Goal: Information Seeking & Learning: Learn about a topic

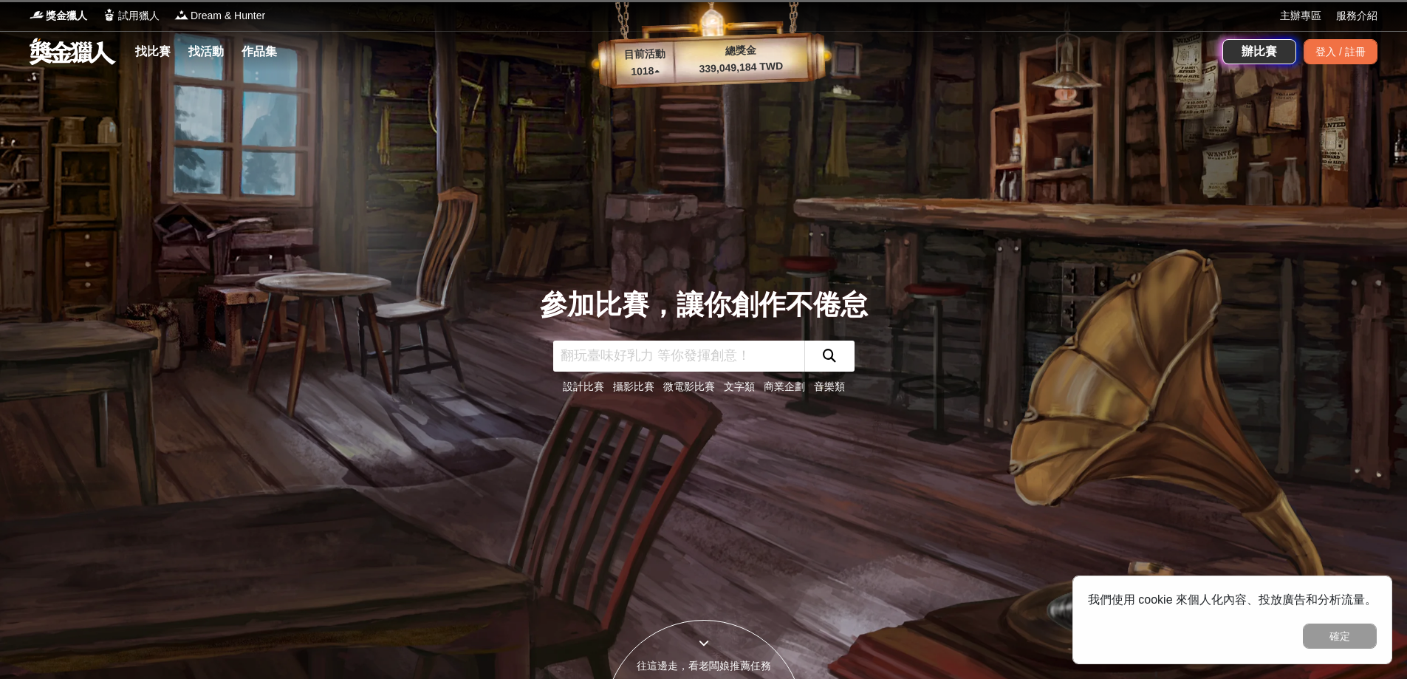
click at [489, 192] on div "參加比賽，讓你創作不倦怠 設計比賽 攝影比賽 微電影比賽 文字類 商業企劃 音樂類" at bounding box center [703, 339] width 975 height 679
click at [162, 58] on link "找比賽" at bounding box center [152, 51] width 47 height 21
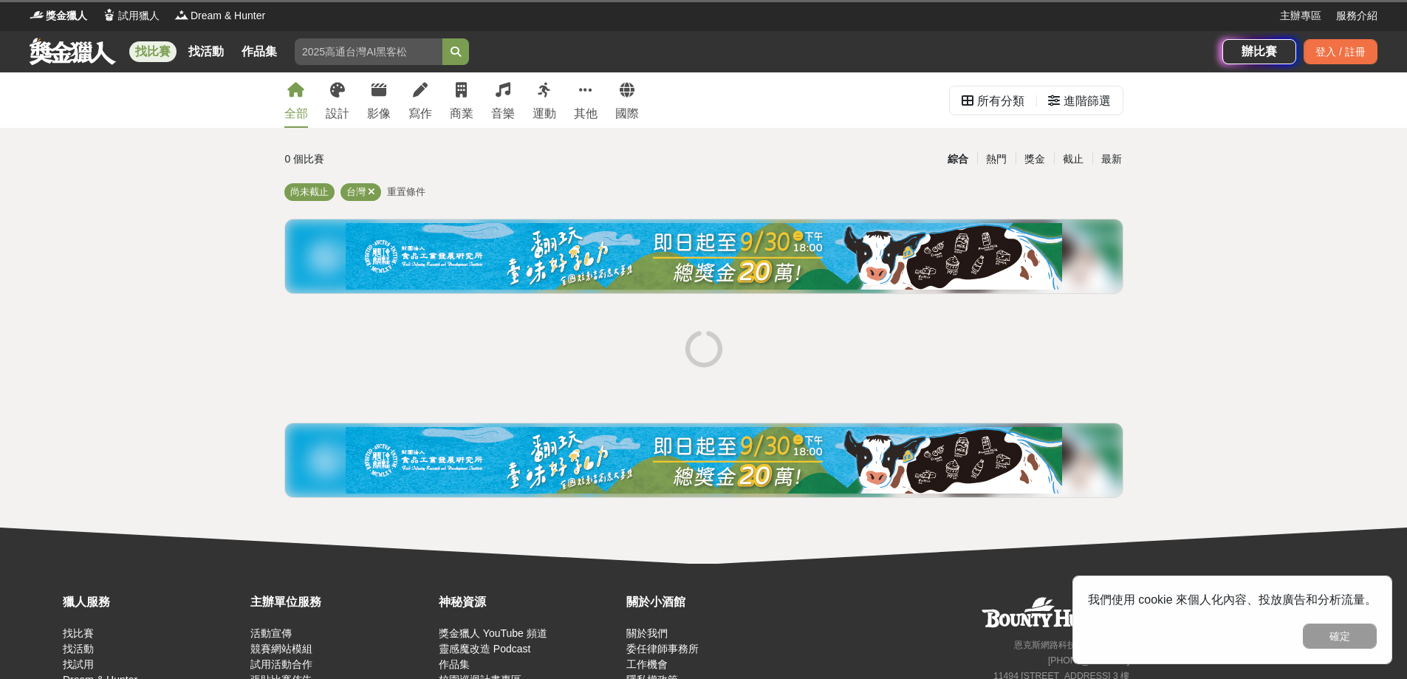
click at [366, 55] on input "search" at bounding box center [369, 51] width 148 height 27
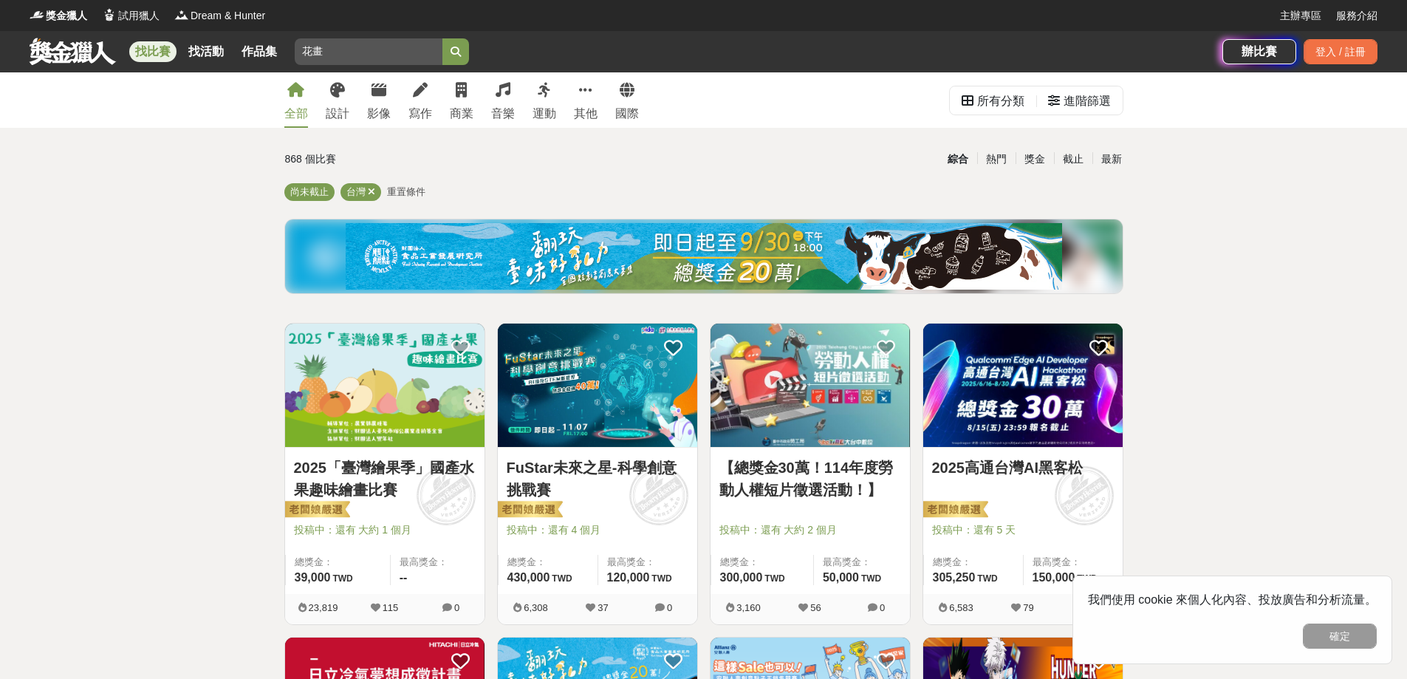
type input "花"
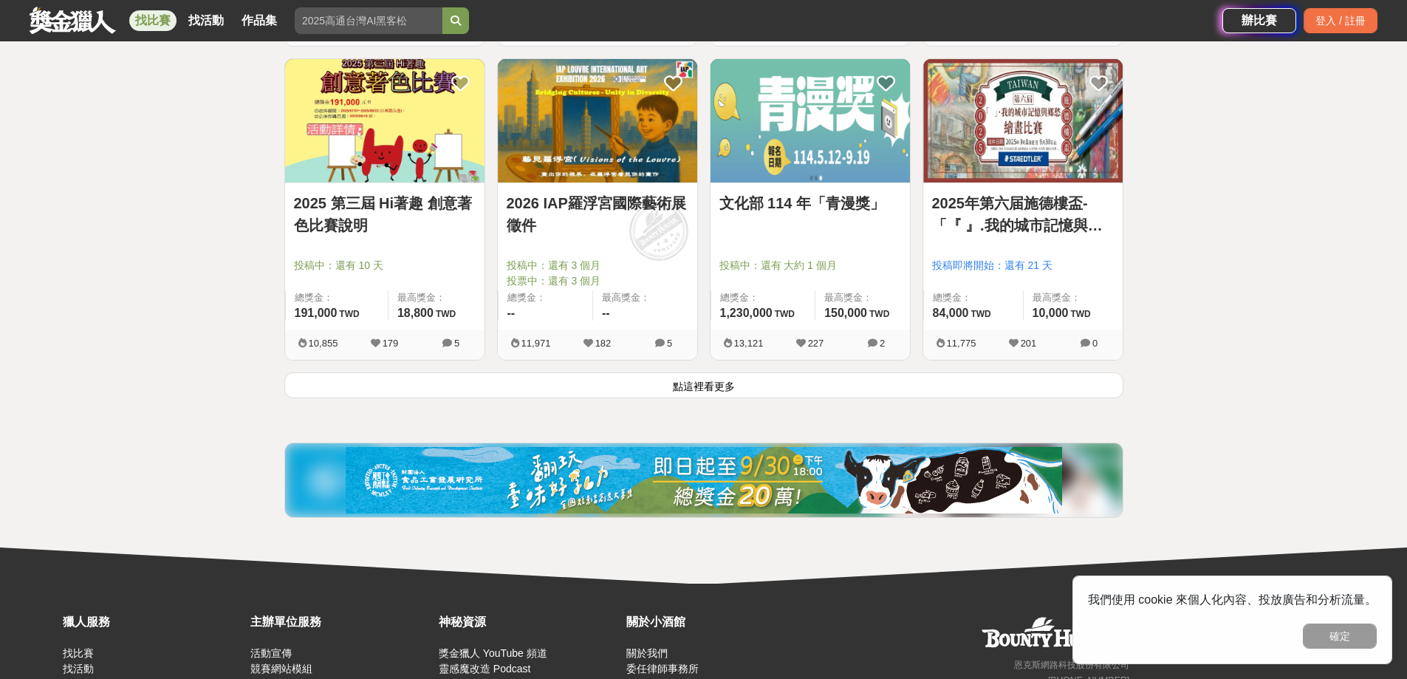
scroll to position [1846, 0]
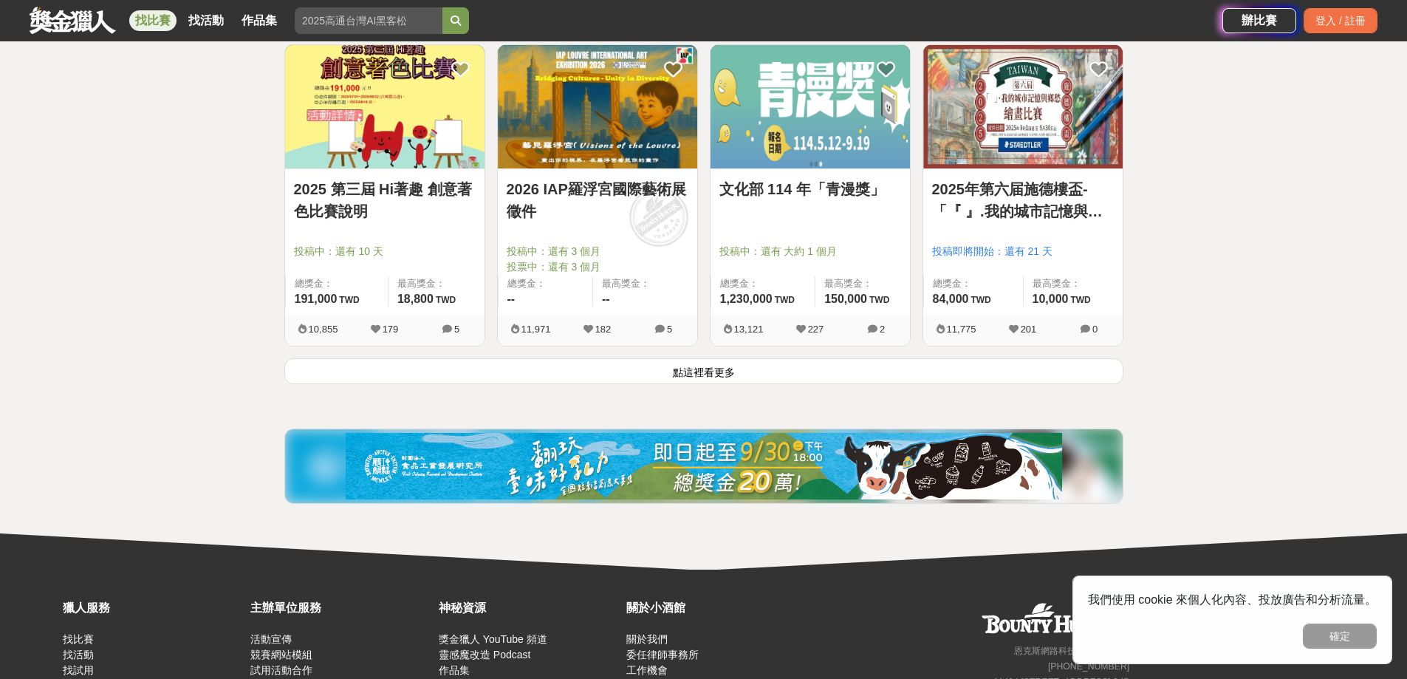
click at [672, 369] on button "點這裡看更多" at bounding box center [703, 371] width 839 height 26
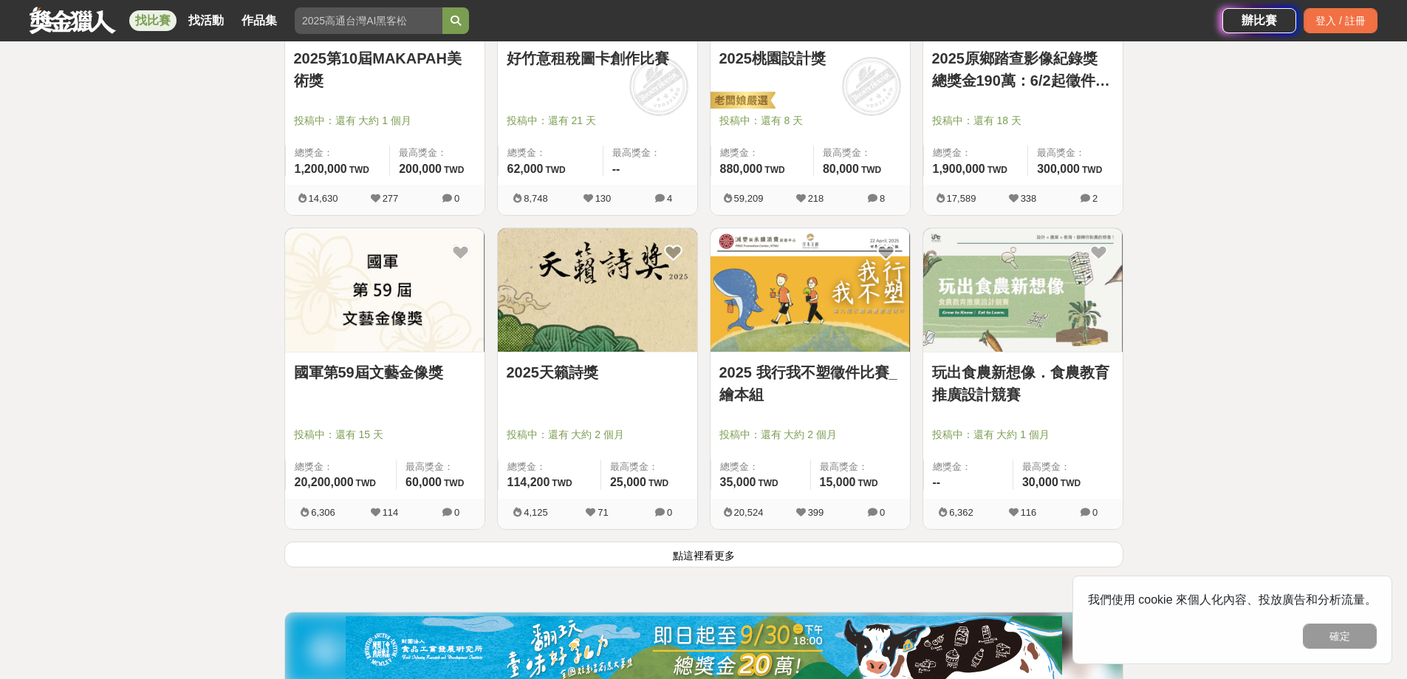
scroll to position [3618, 0]
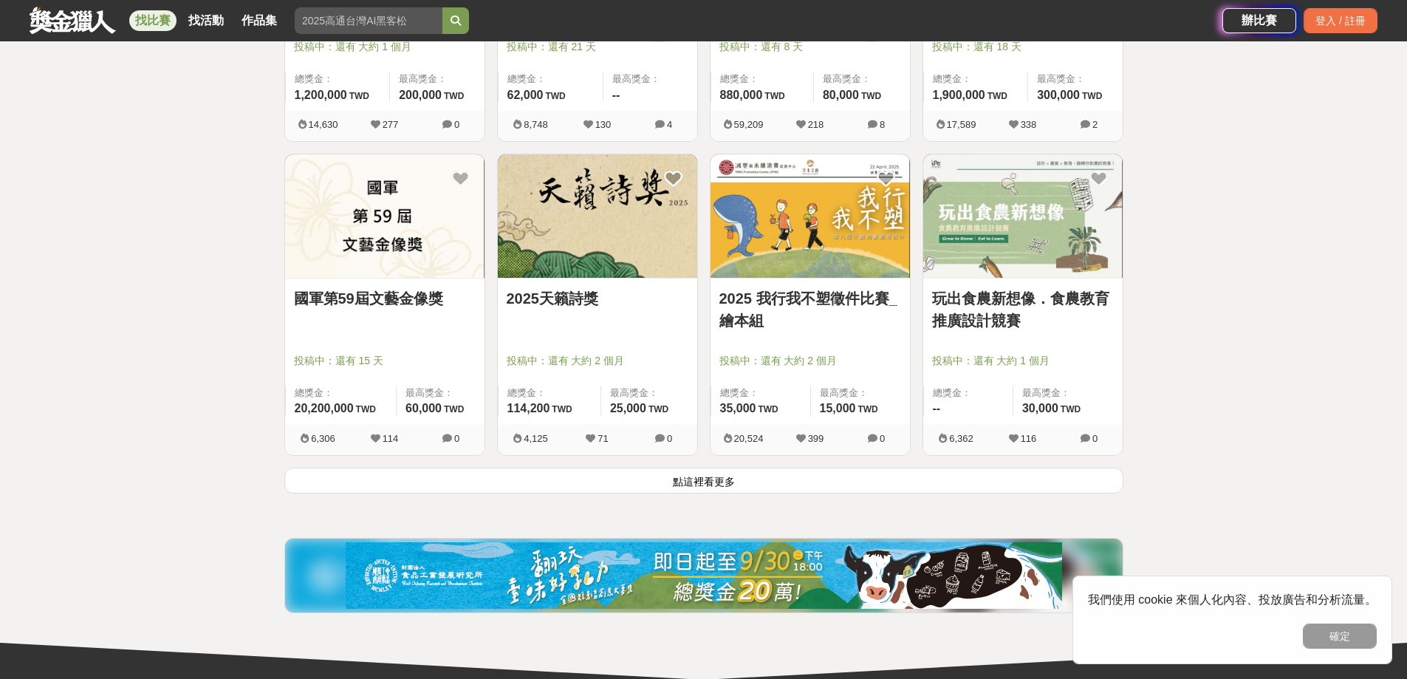
click at [605, 487] on button "點這裡看更多" at bounding box center [703, 480] width 839 height 26
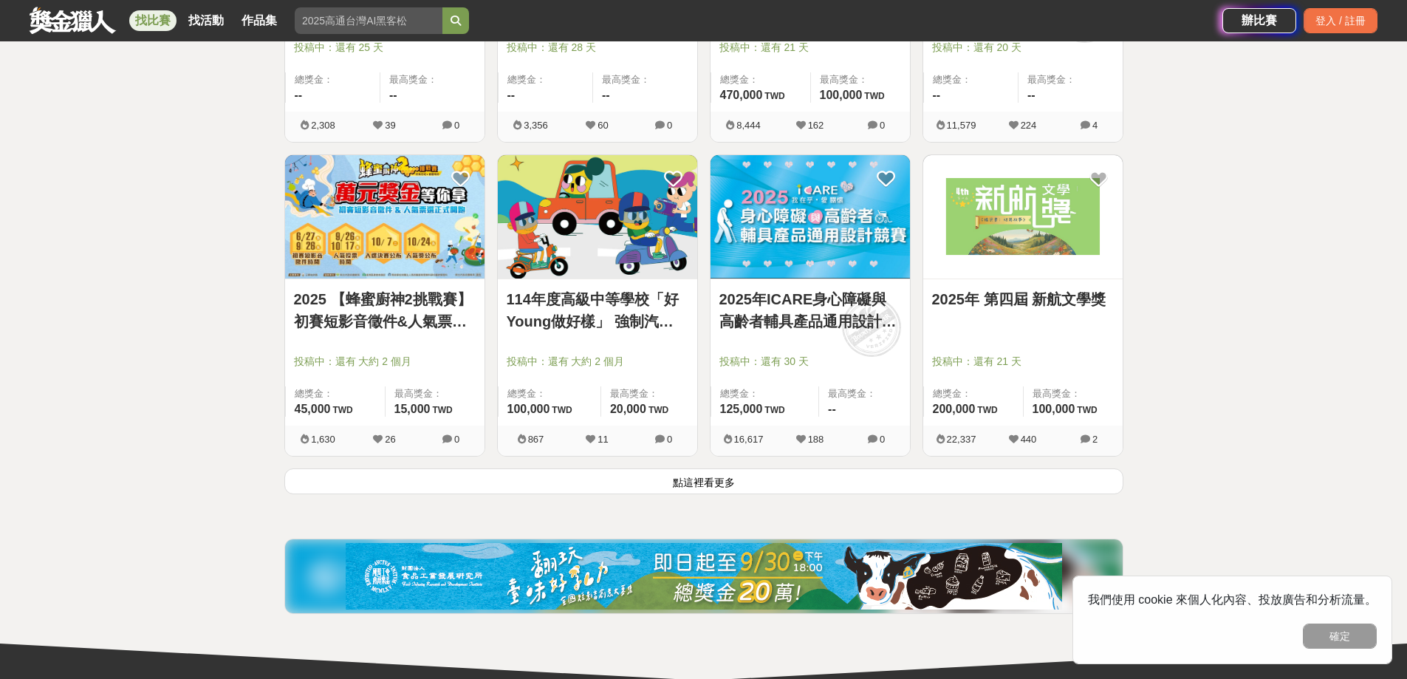
scroll to position [5538, 0]
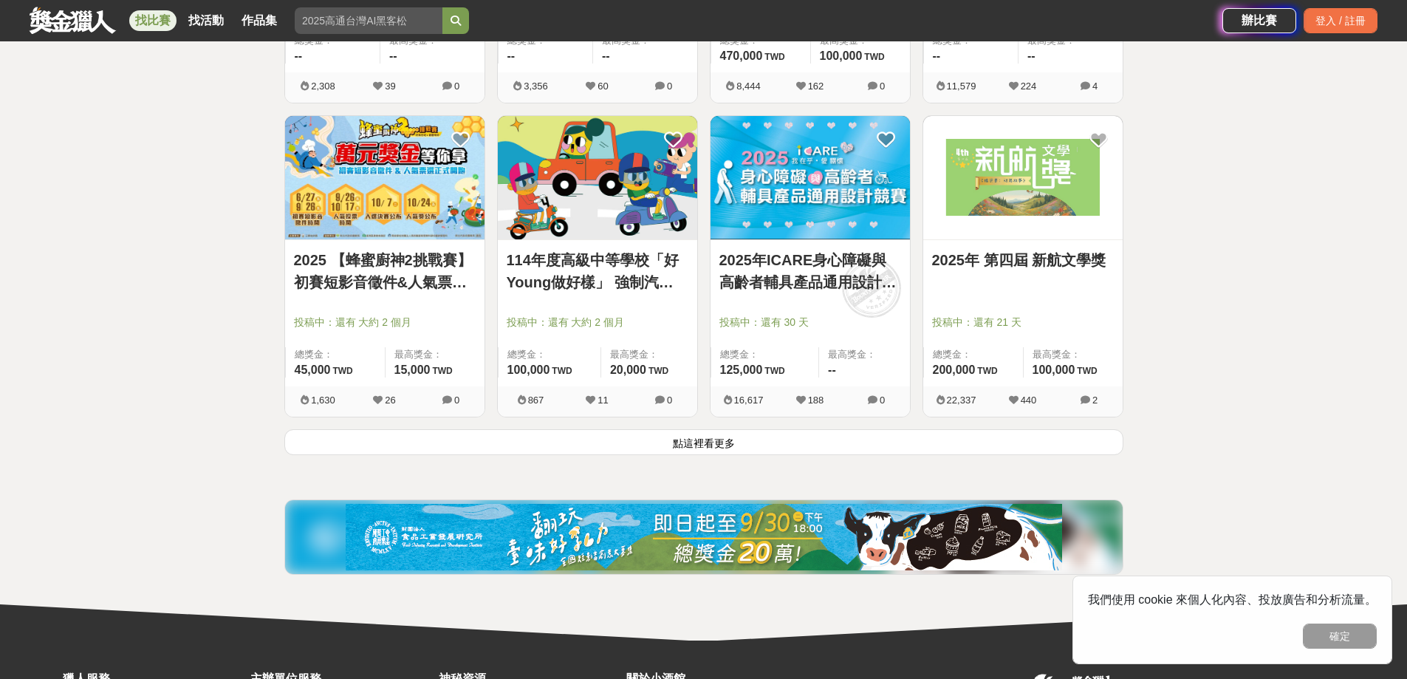
click at [845, 436] on button "點這裡看更多" at bounding box center [703, 442] width 839 height 26
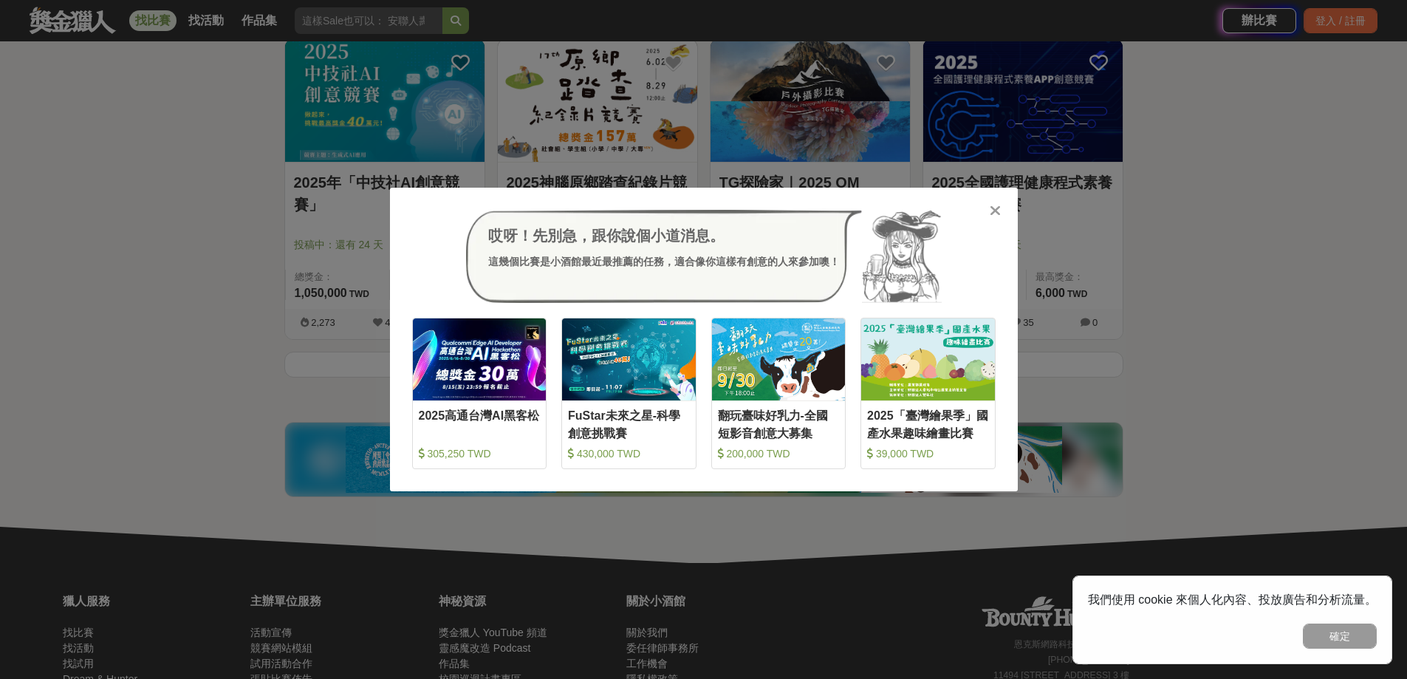
scroll to position [7532, 0]
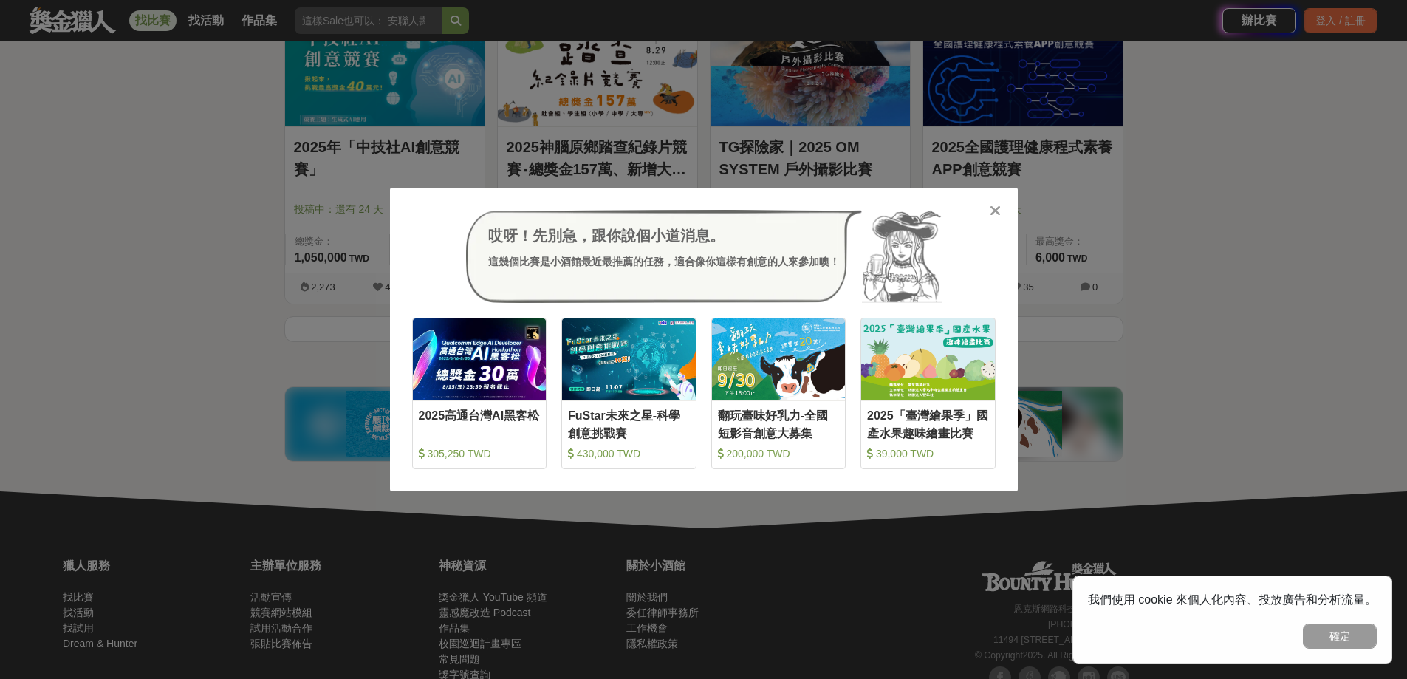
click at [994, 213] on icon at bounding box center [994, 210] width 11 height 15
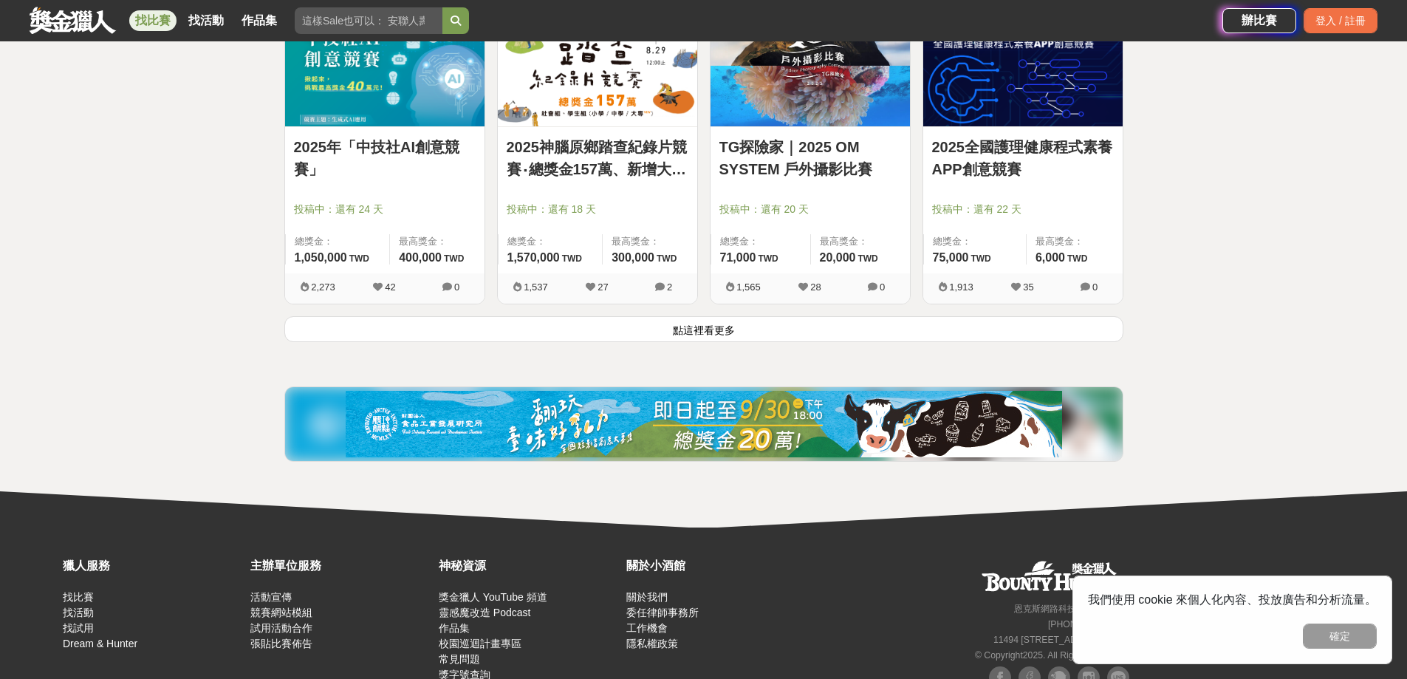
click at [780, 328] on button "點這裡看更多" at bounding box center [703, 329] width 839 height 26
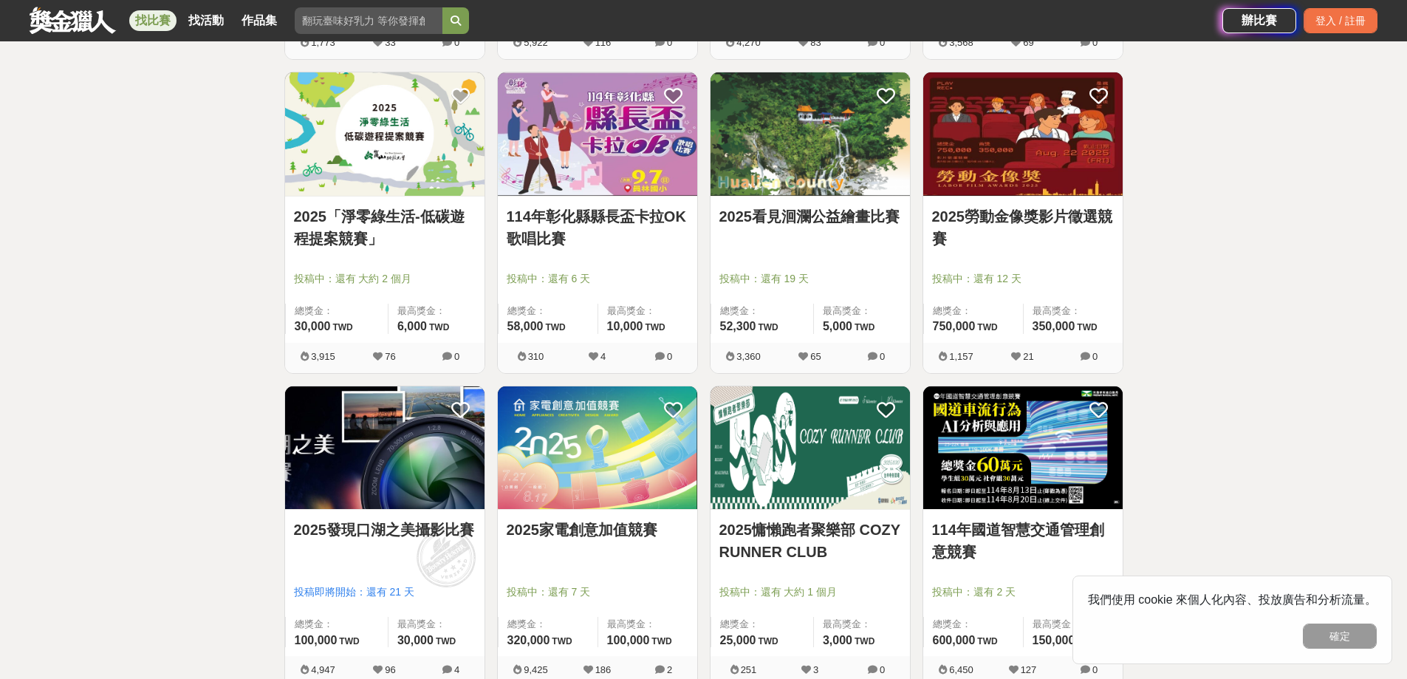
scroll to position [9230, 0]
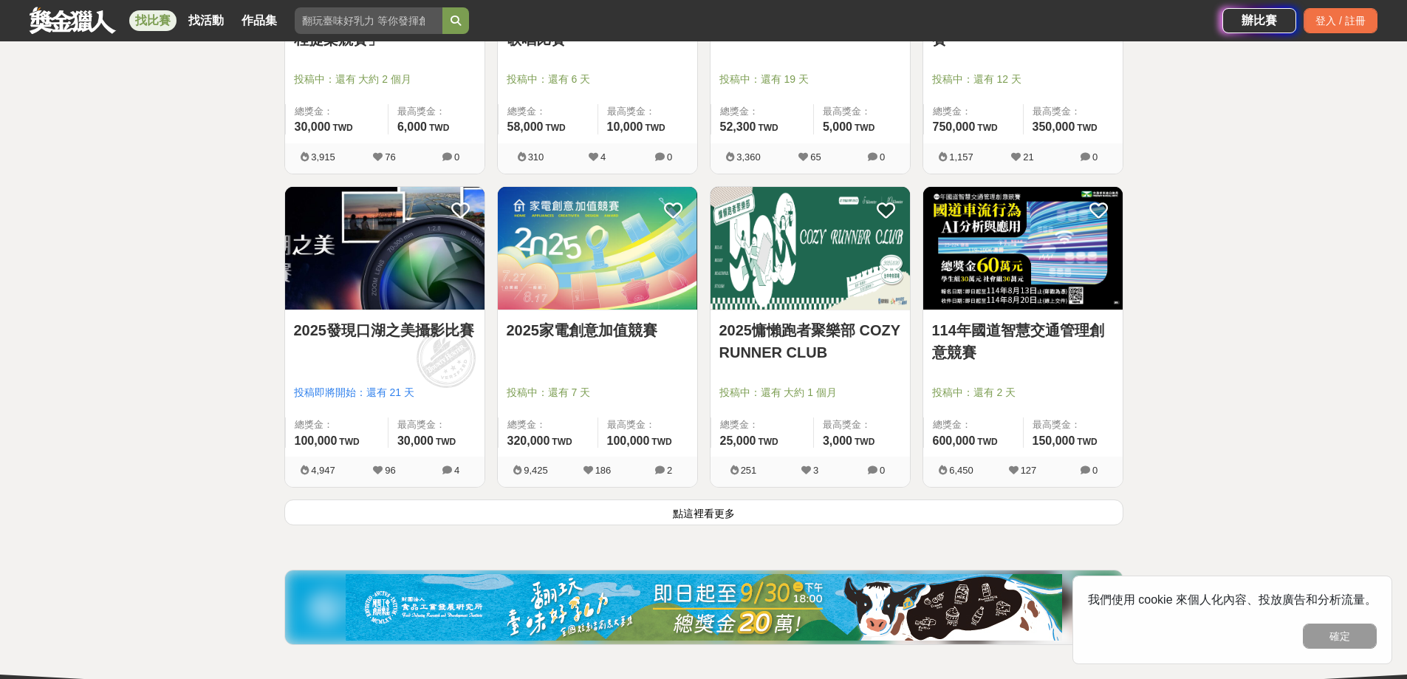
click at [720, 517] on button "點這裡看更多" at bounding box center [703, 512] width 839 height 26
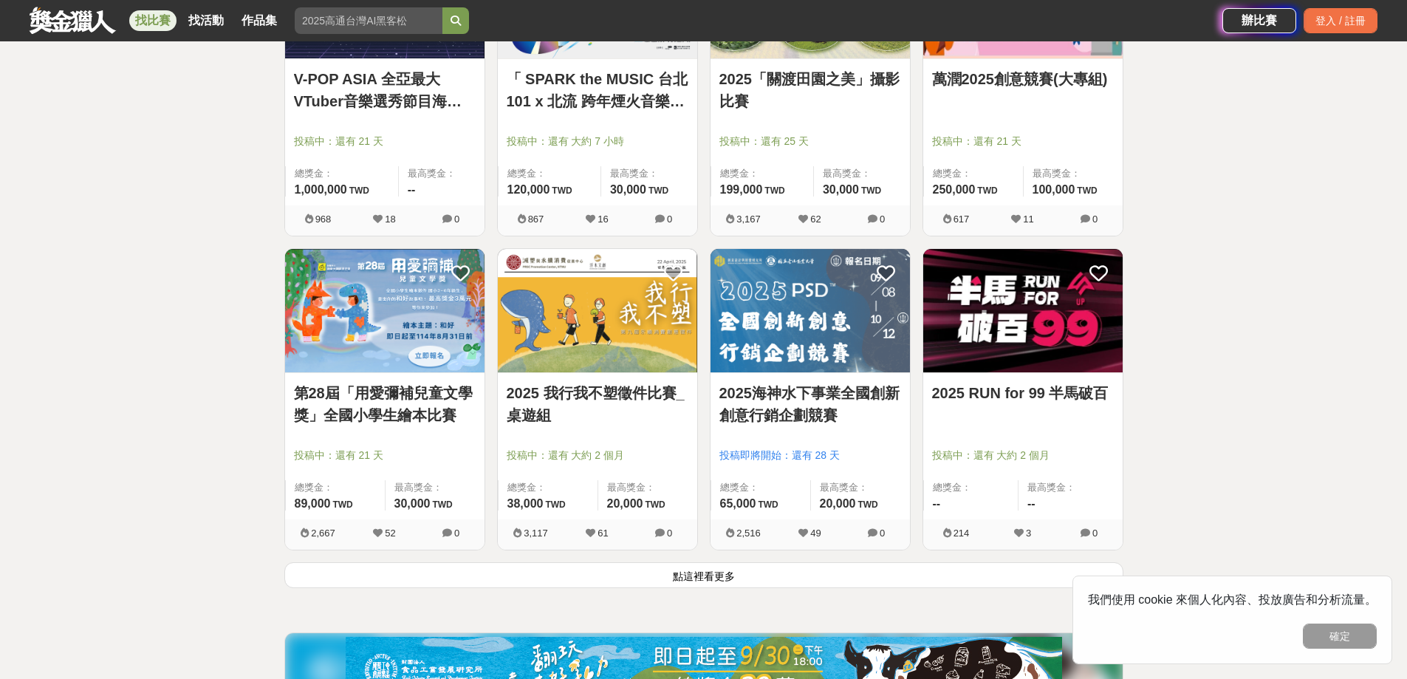
scroll to position [11122, 0]
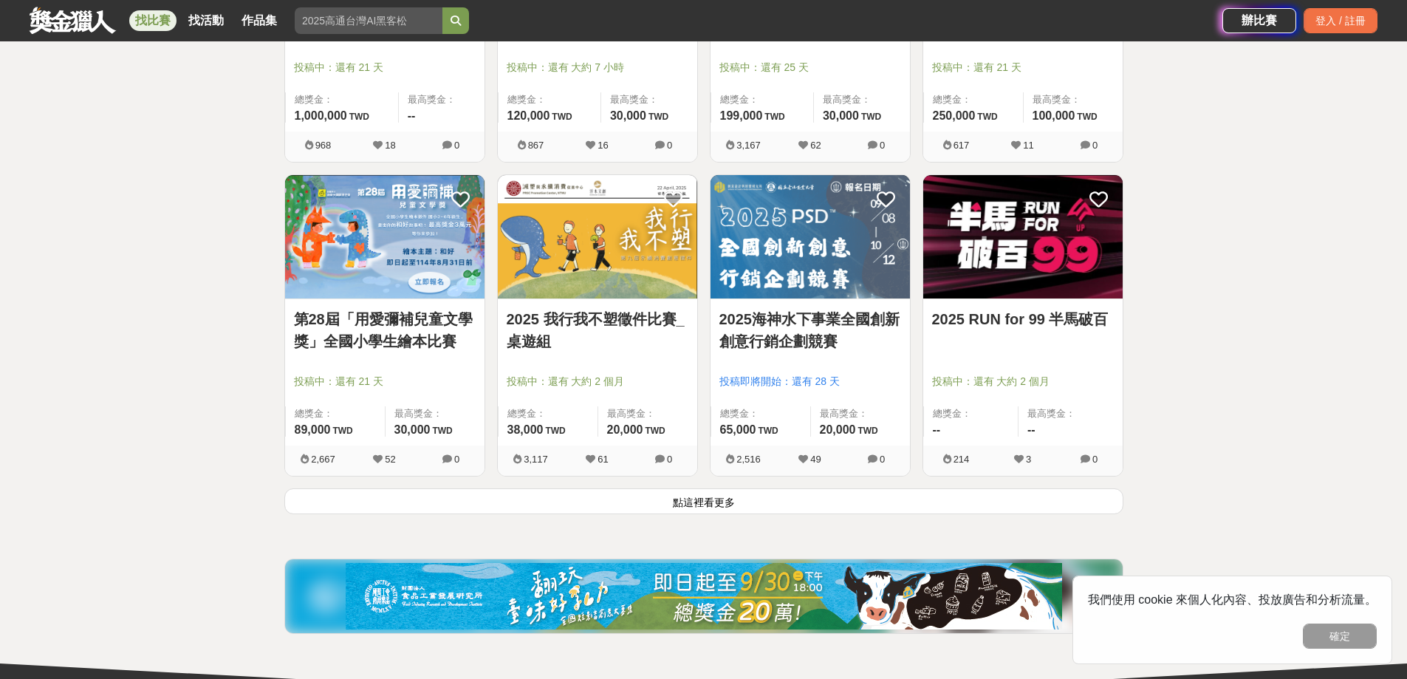
click at [731, 508] on button "點這裡看更多" at bounding box center [703, 501] width 839 height 26
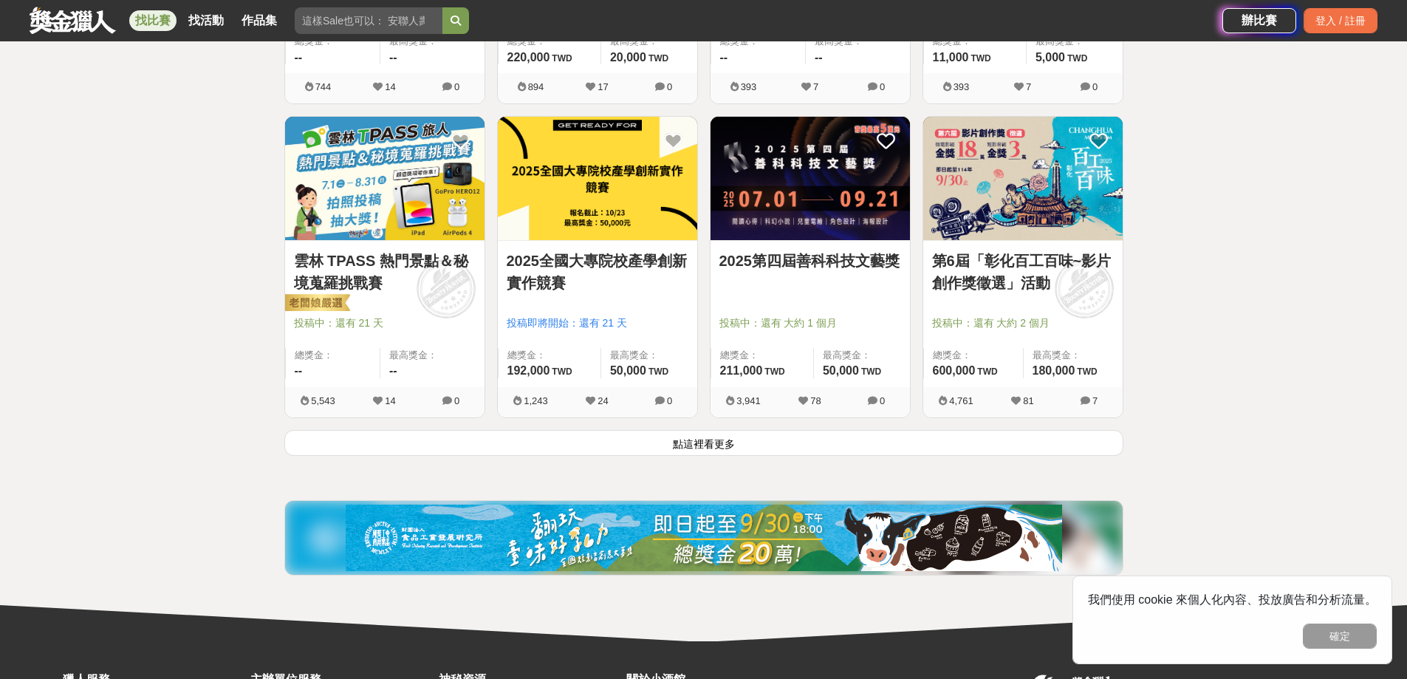
scroll to position [13068, 0]
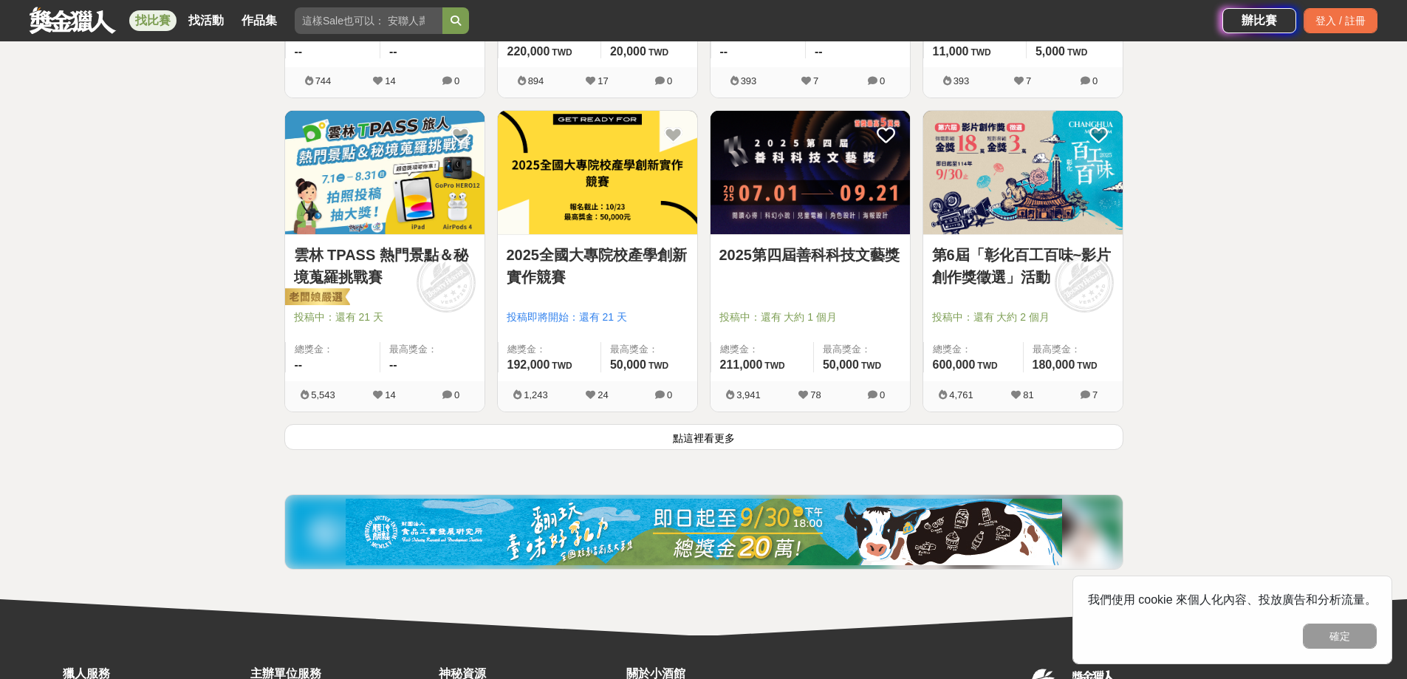
click at [679, 442] on button "點這裡看更多" at bounding box center [703, 437] width 839 height 26
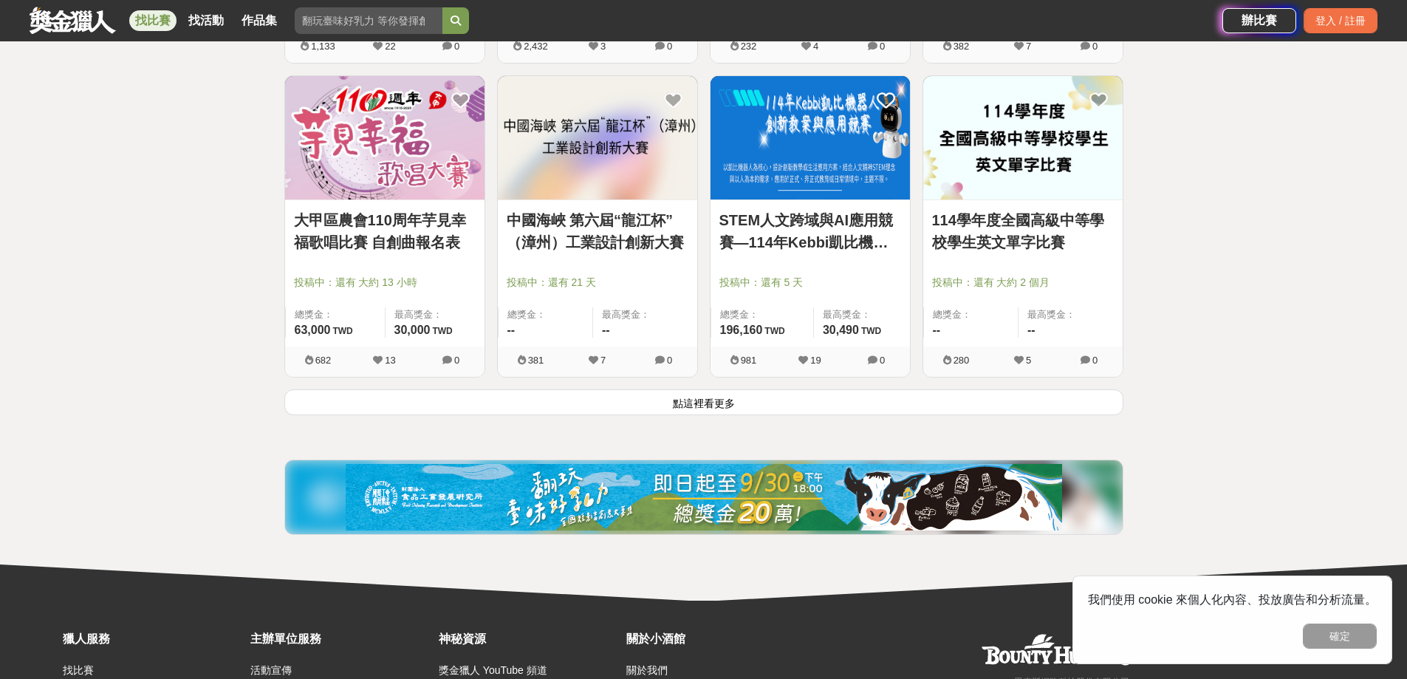
scroll to position [14988, 0]
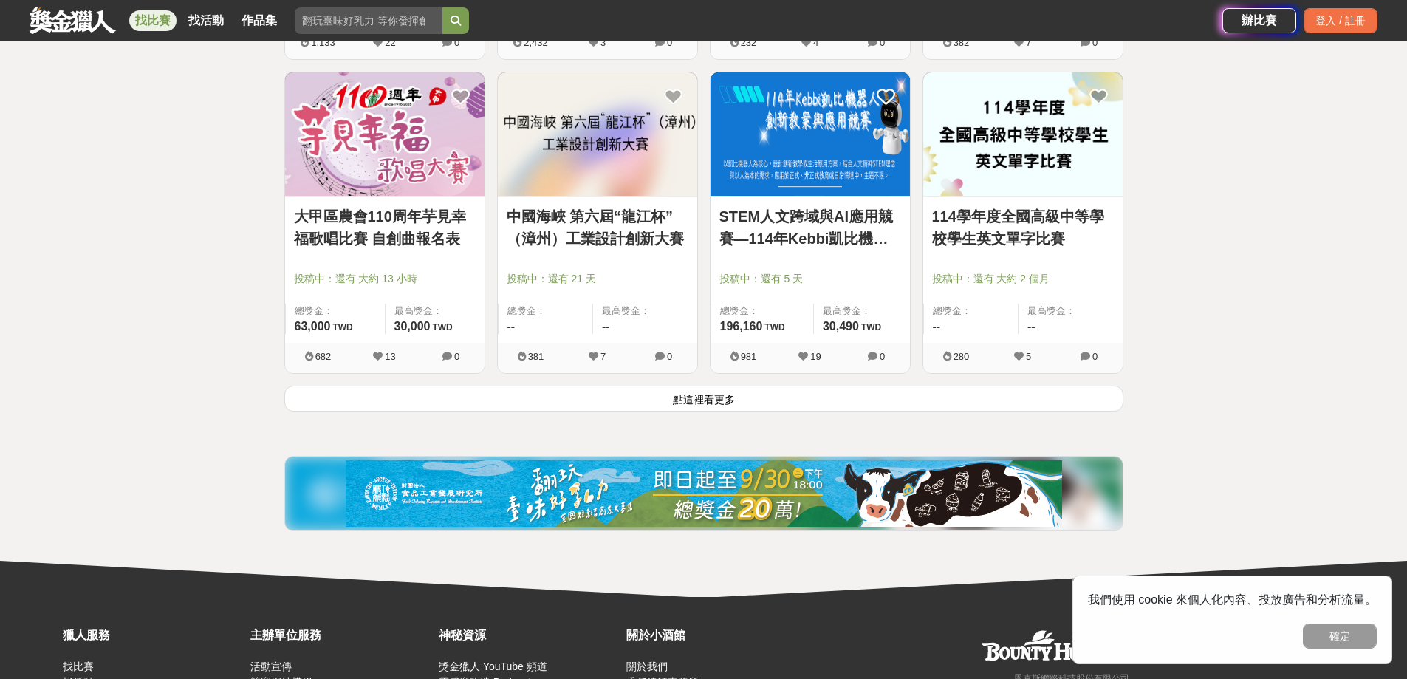
click at [718, 407] on button "點這裡看更多" at bounding box center [703, 398] width 839 height 26
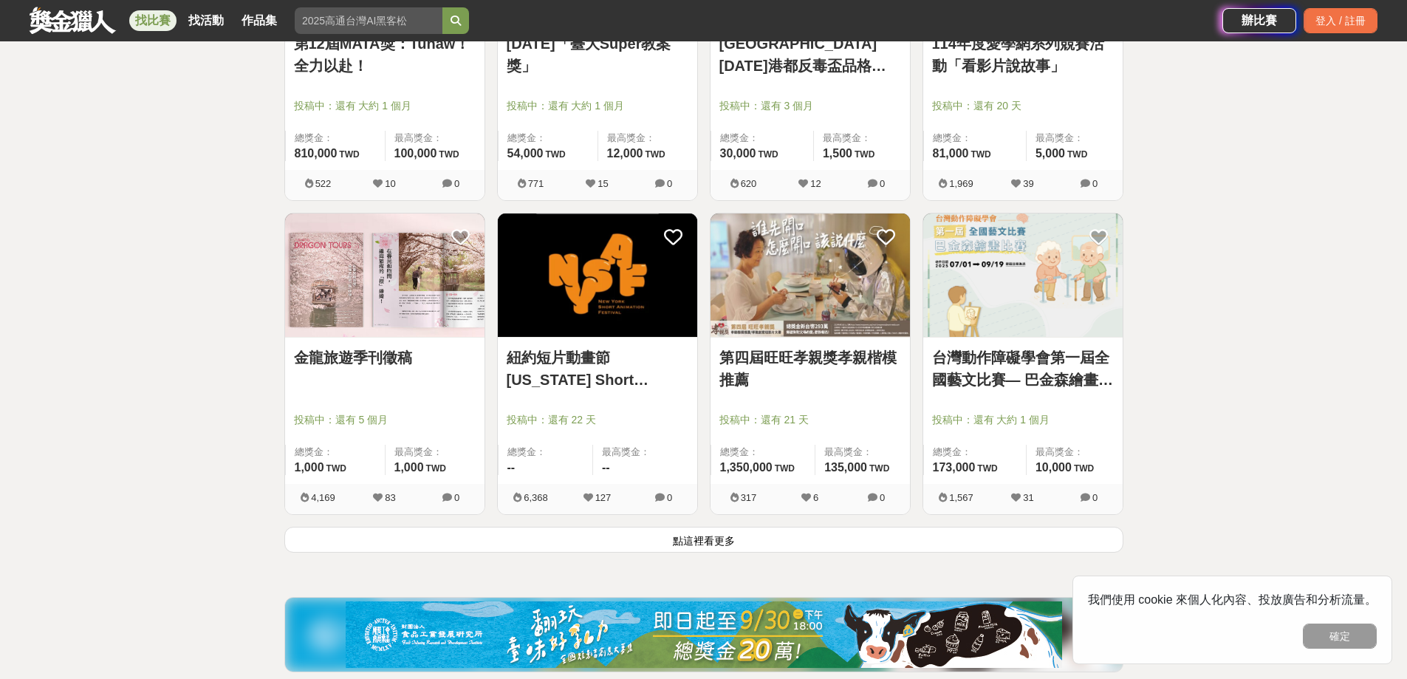
scroll to position [16760, 0]
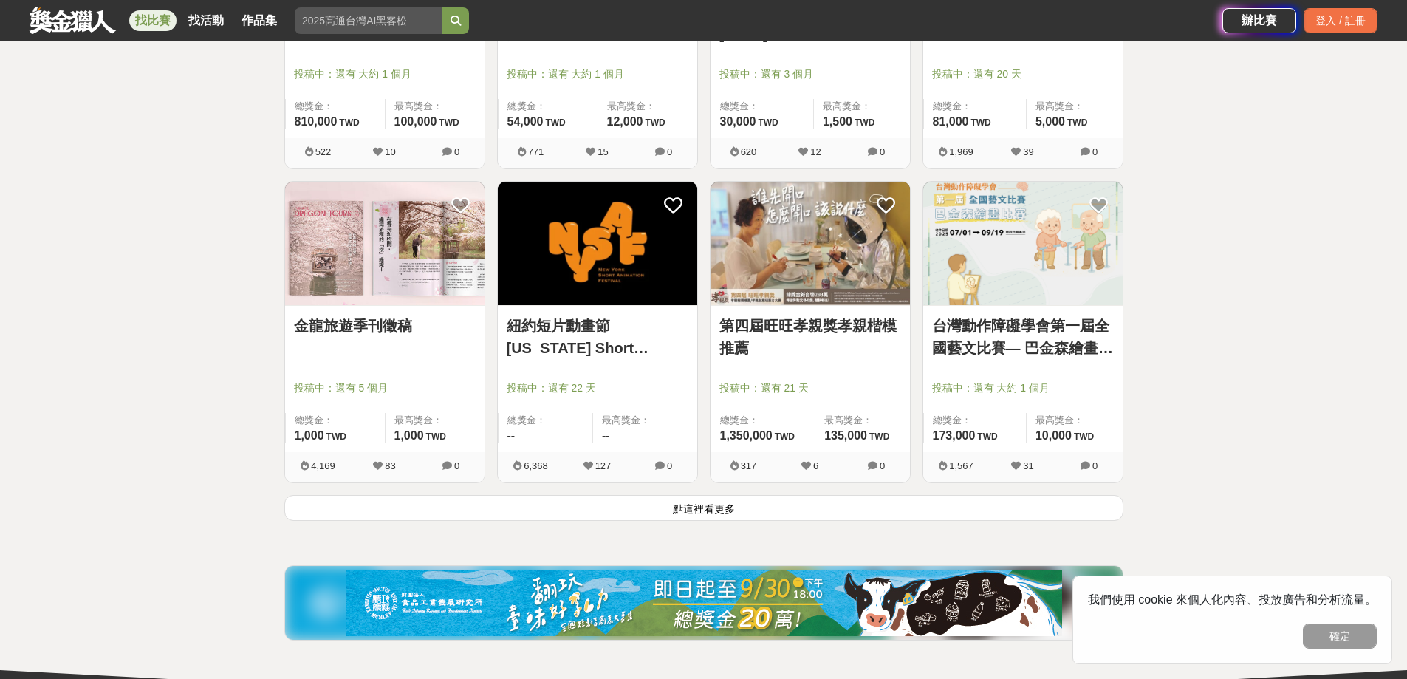
click at [625, 493] on div "紐約短片動畫節 New York Short Animation Festival 投稿中：還有 22 天 總獎金： -- 最高獎金： -- 6,368 12…" at bounding box center [597, 338] width 213 height 314
click at [630, 518] on button "點這裡看更多" at bounding box center [703, 508] width 839 height 26
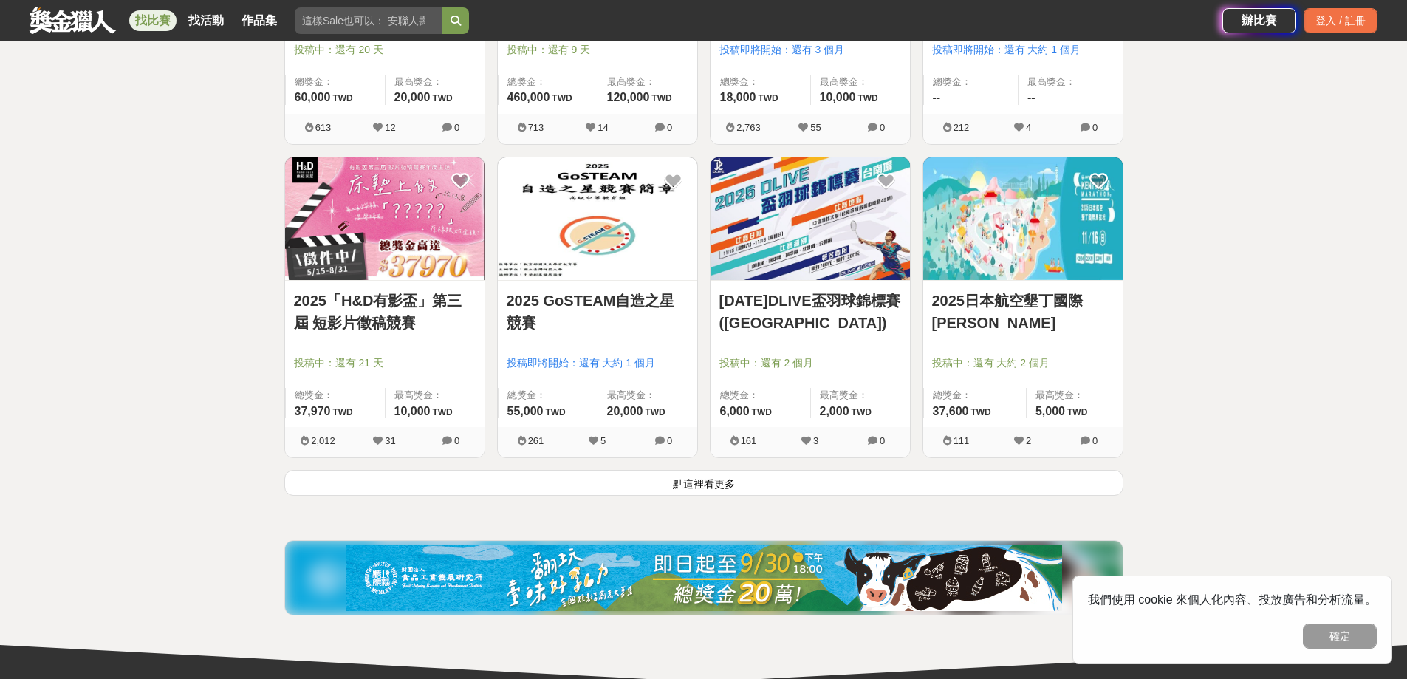
scroll to position [18680, 0]
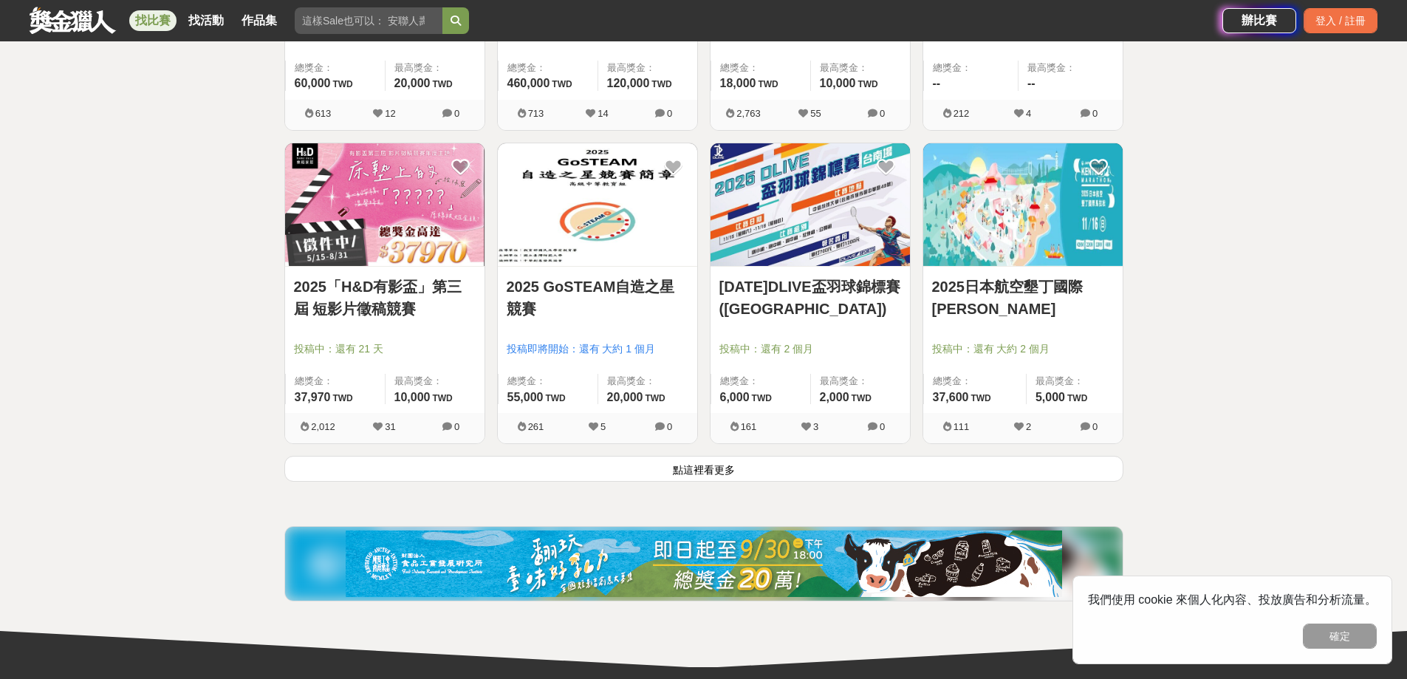
click at [655, 467] on button "點這裡看更多" at bounding box center [703, 469] width 839 height 26
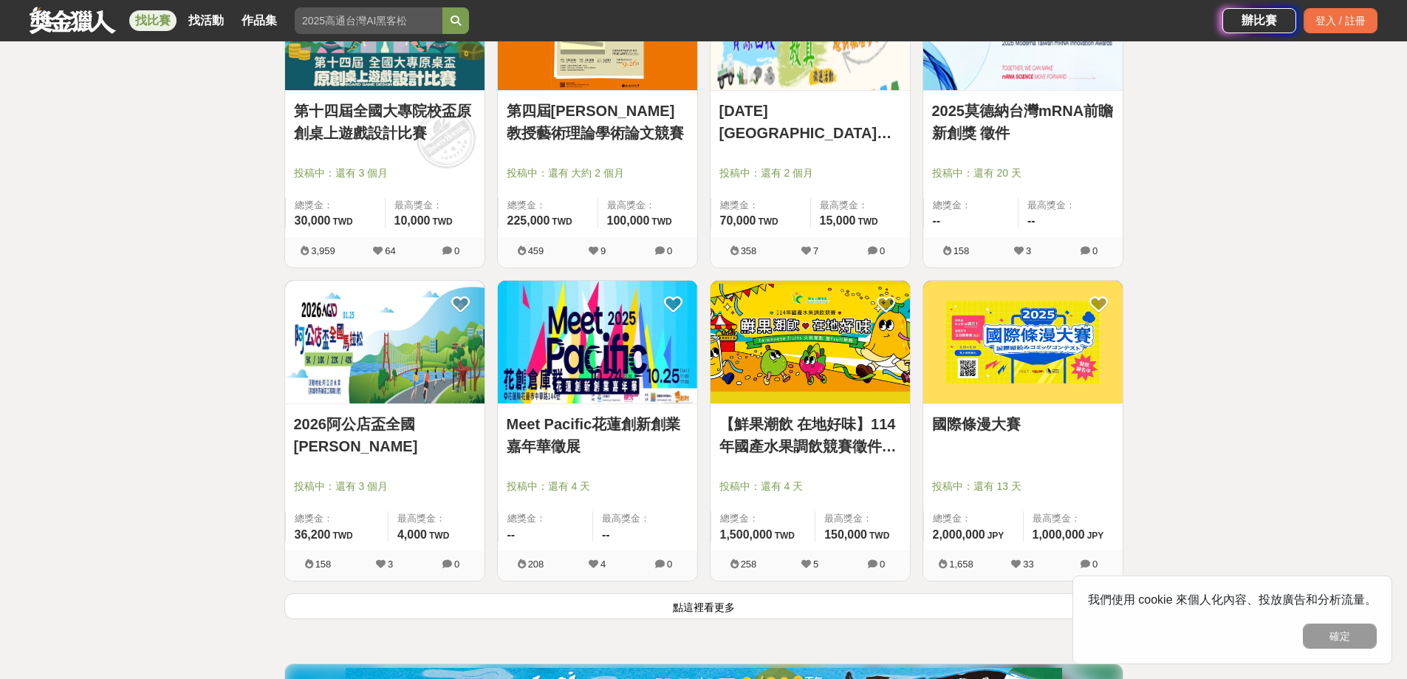
scroll to position [20452, 0]
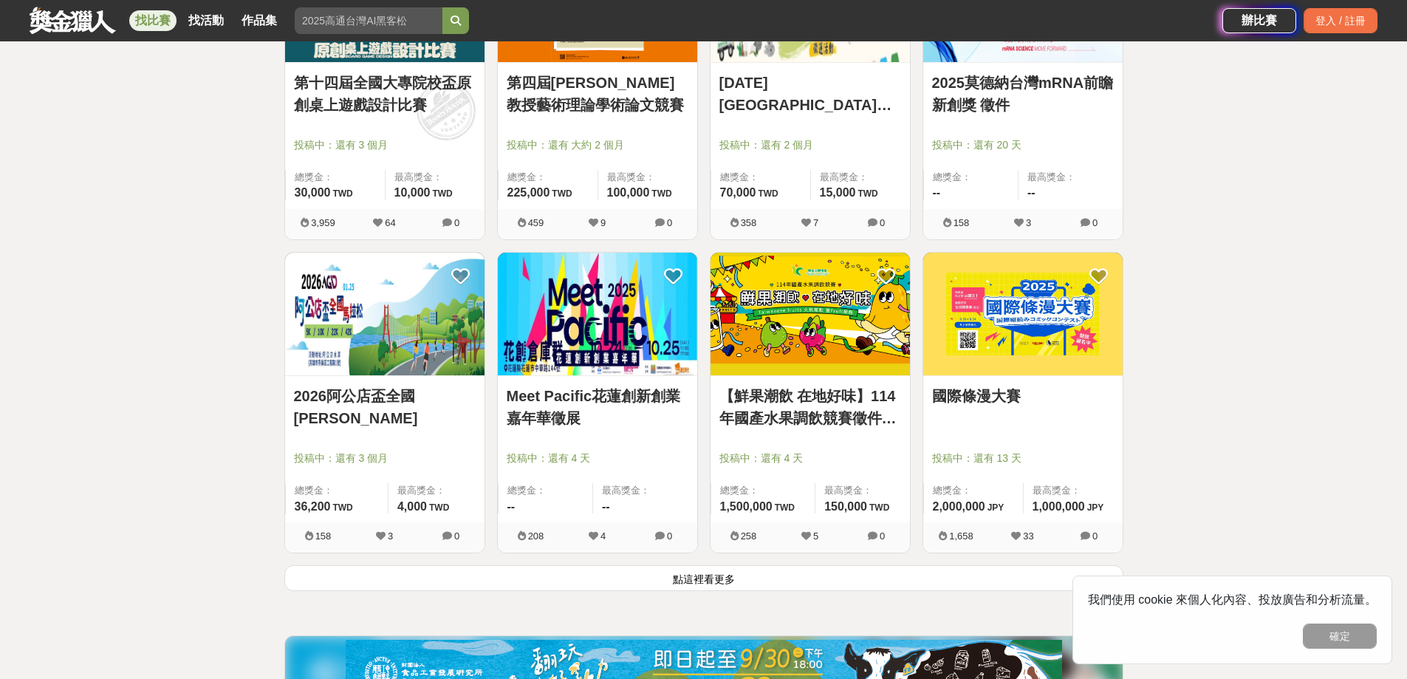
click at [645, 576] on button "點這裡看更多" at bounding box center [703, 578] width 839 height 26
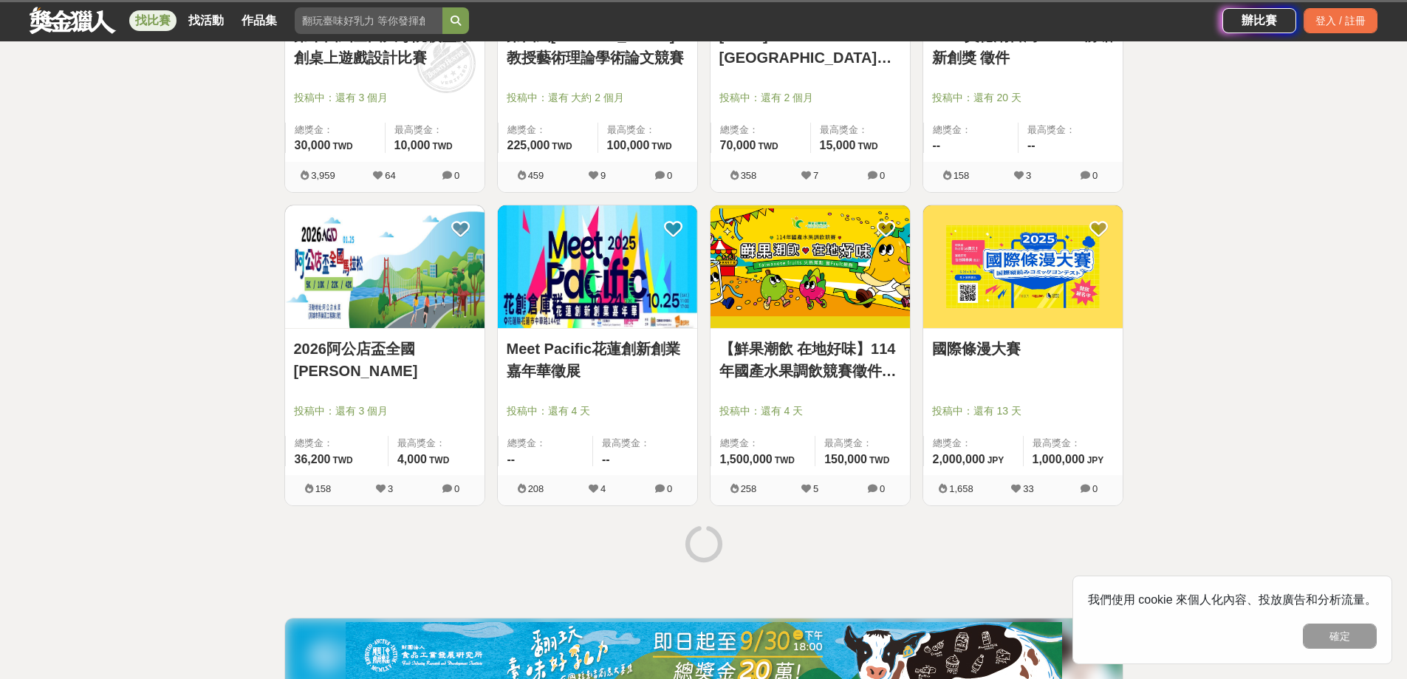
scroll to position [20452, 0]
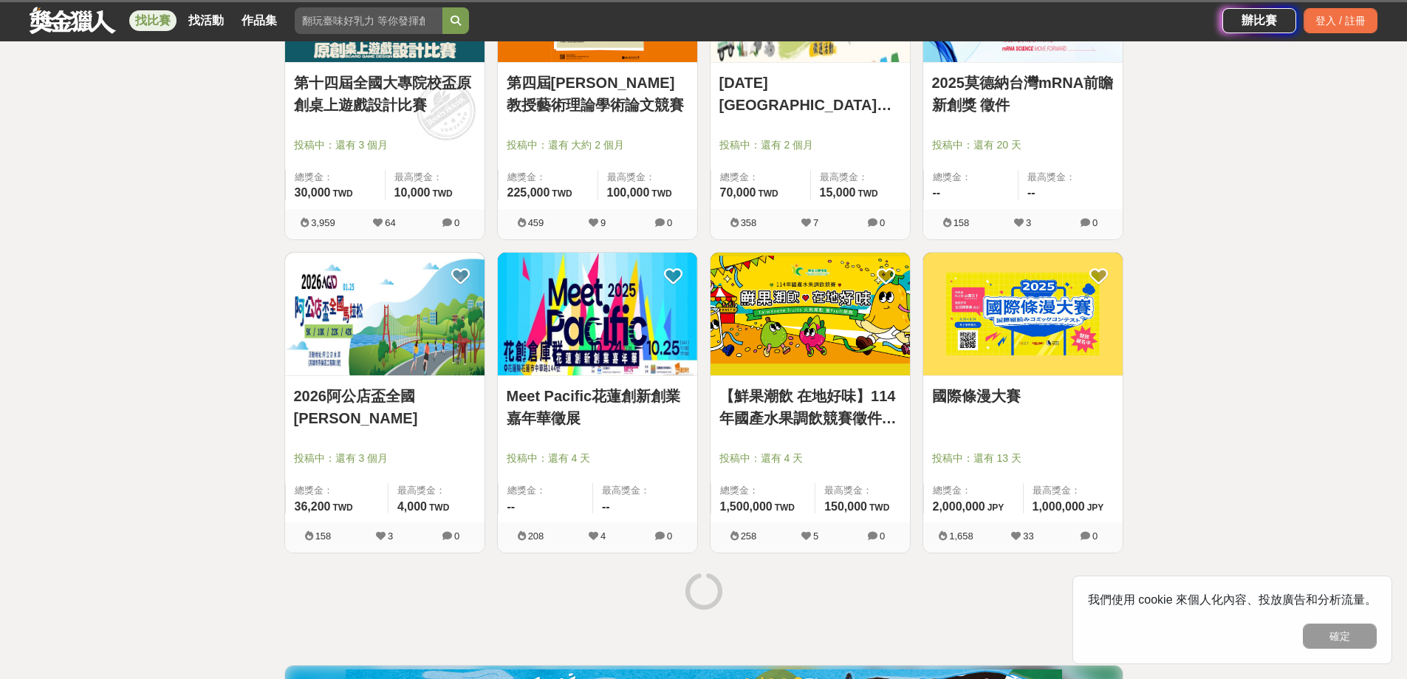
click at [372, 17] on input "search" at bounding box center [369, 20] width 148 height 27
type input "繪畫"
click at [442, 7] on button "submit" at bounding box center [455, 20] width 27 height 27
click at [464, 11] on button "submit" at bounding box center [455, 20] width 27 height 27
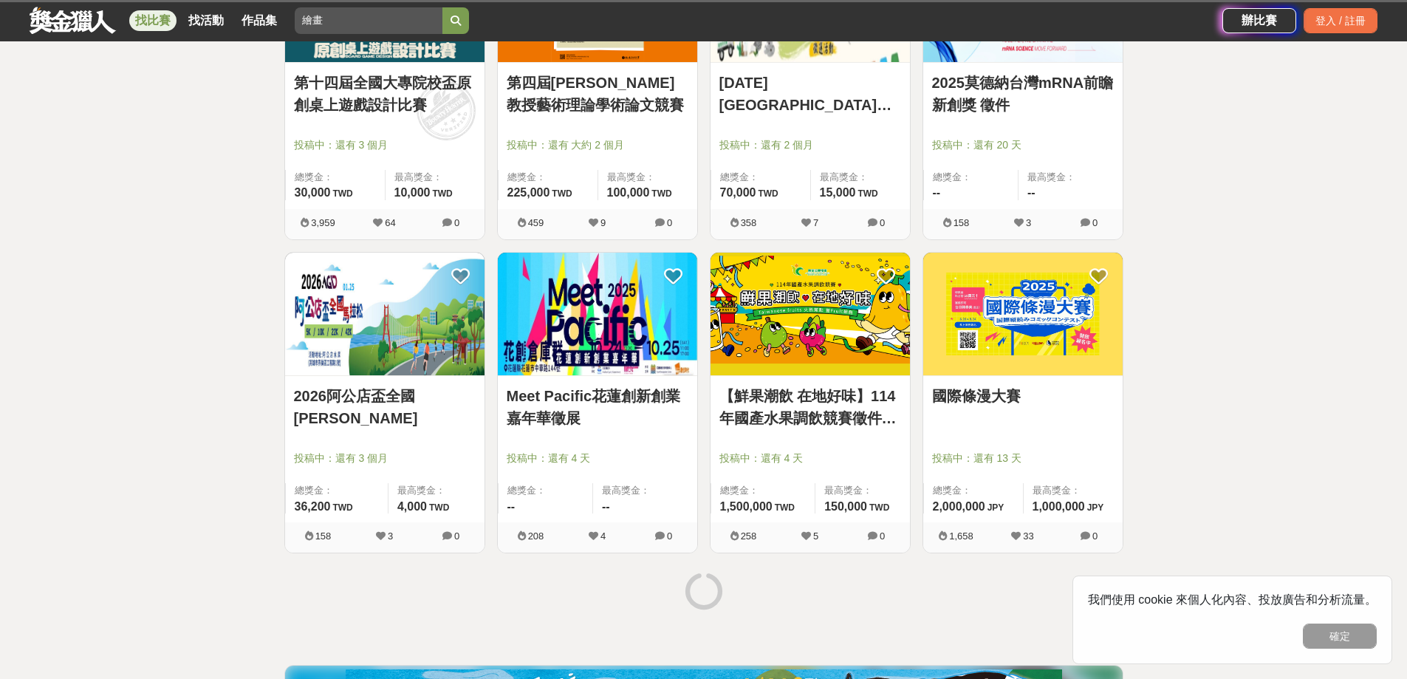
click at [464, 11] on button "submit" at bounding box center [455, 20] width 27 height 27
click at [406, 27] on input "繪畫" at bounding box center [369, 20] width 148 height 27
click at [440, 24] on input "繪畫" at bounding box center [369, 20] width 148 height 27
click at [428, 21] on input "繪畫" at bounding box center [369, 20] width 148 height 27
click at [434, 20] on input "繪畫" at bounding box center [369, 20] width 148 height 27
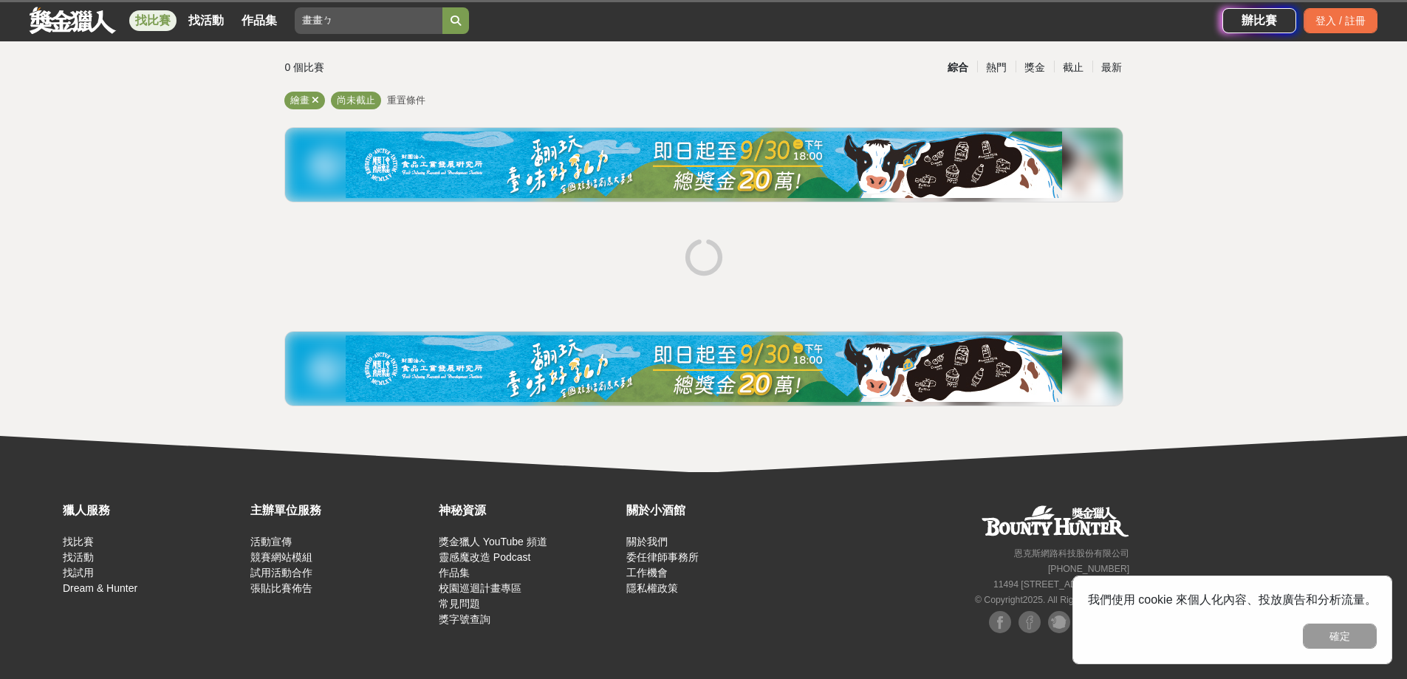
scroll to position [36, 0]
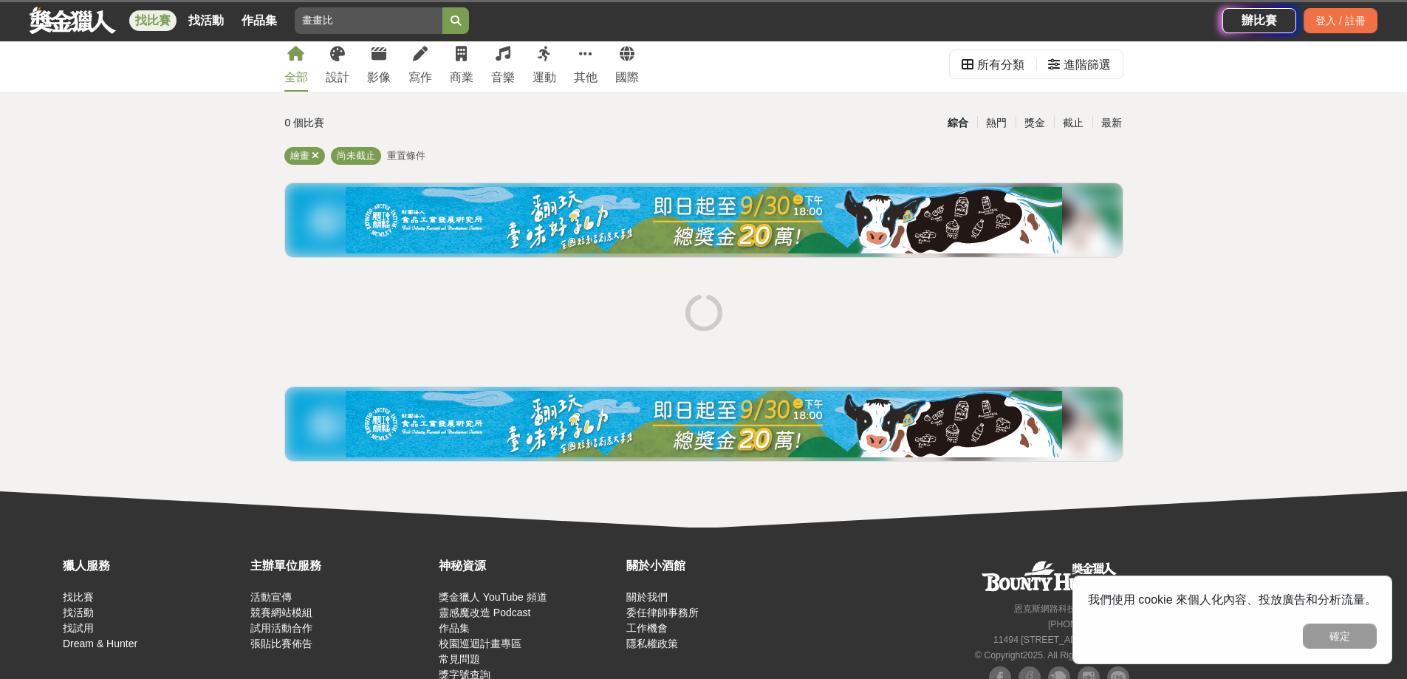
type input "畫畫比"
click at [93, 224] on div "全部 設計 影像 寫作 商業 音樂 運動 其他 國際 所有分類 進階篩選 0 個比賽 綜合 熱門 獎金 截止 最新 繪畫 尚未截止 重置條件" at bounding box center [703, 281] width 1407 height 491
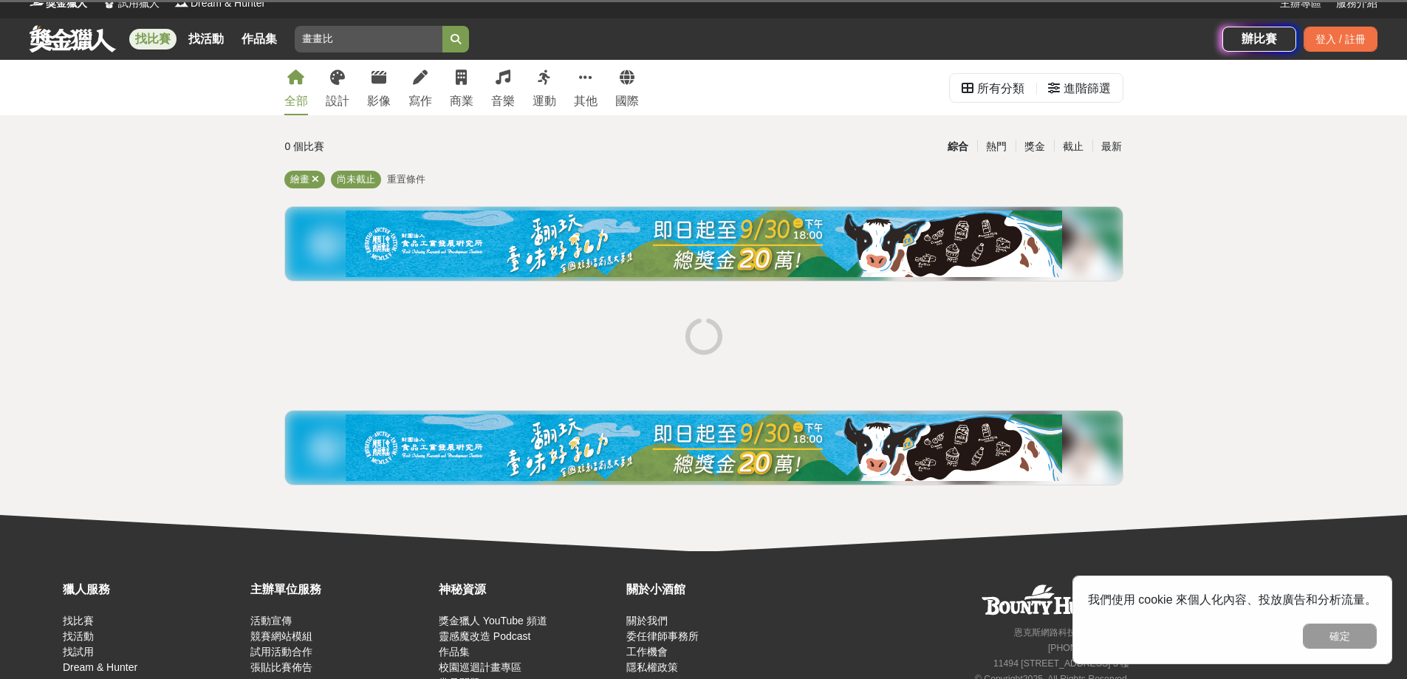
scroll to position [0, 0]
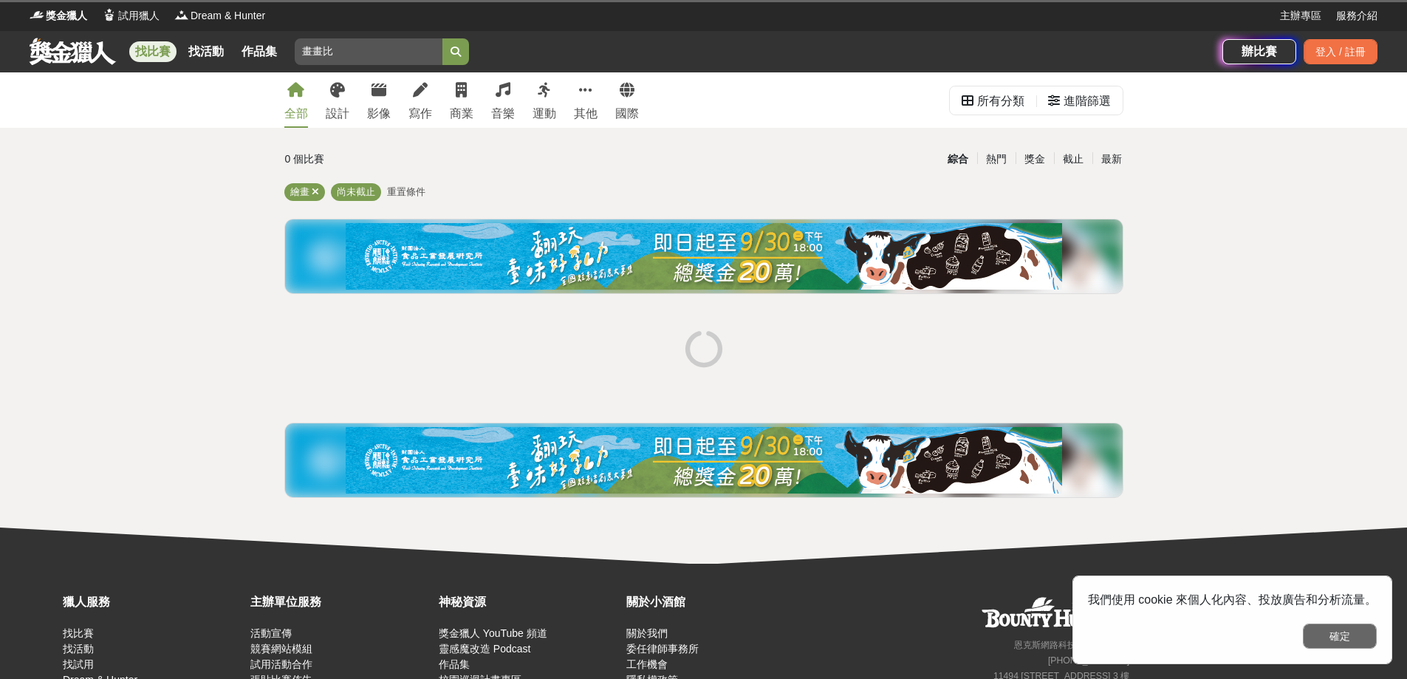
click at [1353, 633] on button "確定" at bounding box center [1340, 635] width 74 height 25
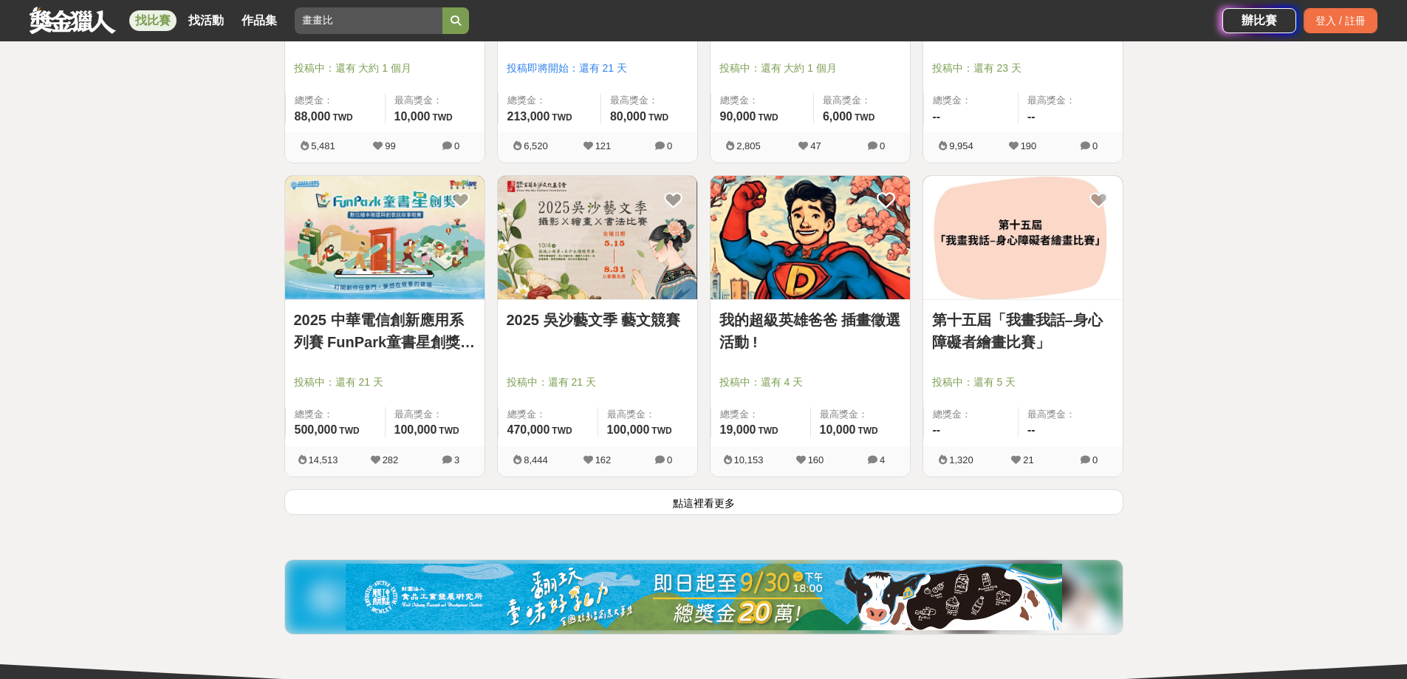
scroll to position [1772, 0]
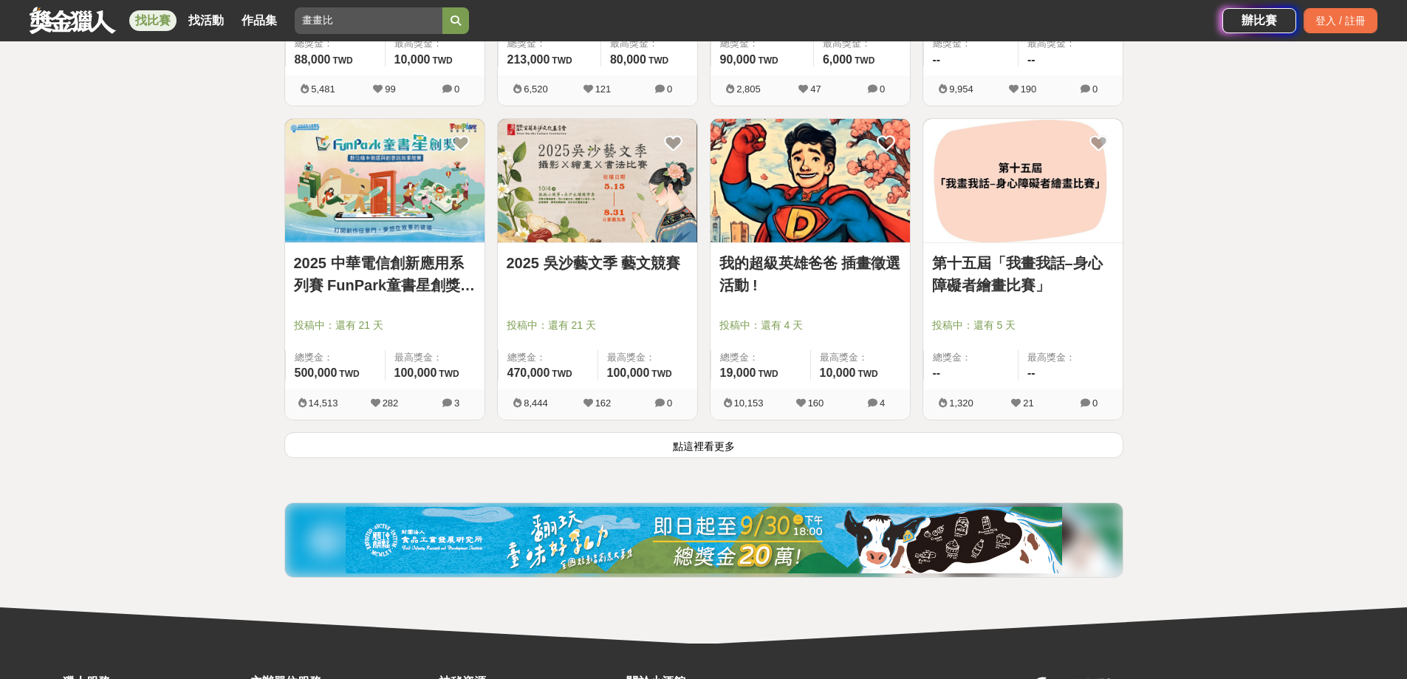
click at [687, 448] on button "點這裡看更多" at bounding box center [703, 445] width 839 height 26
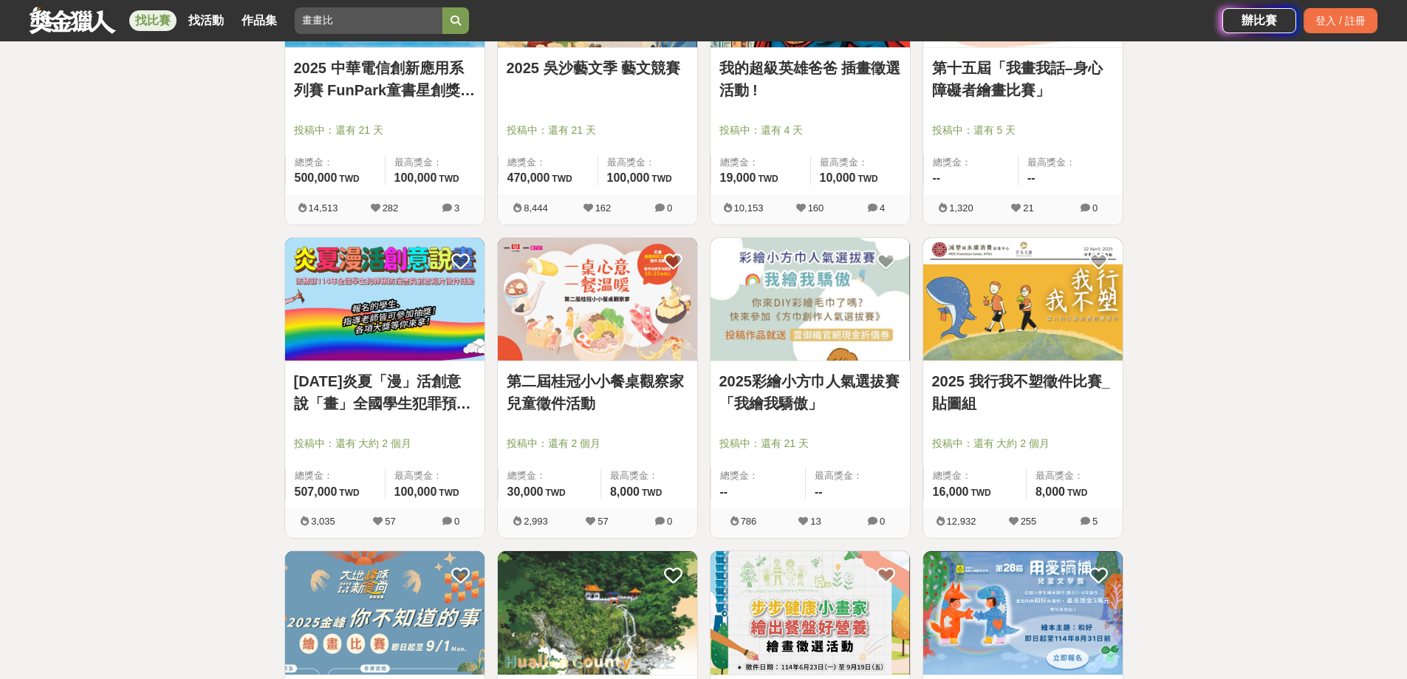
scroll to position [1994, 0]
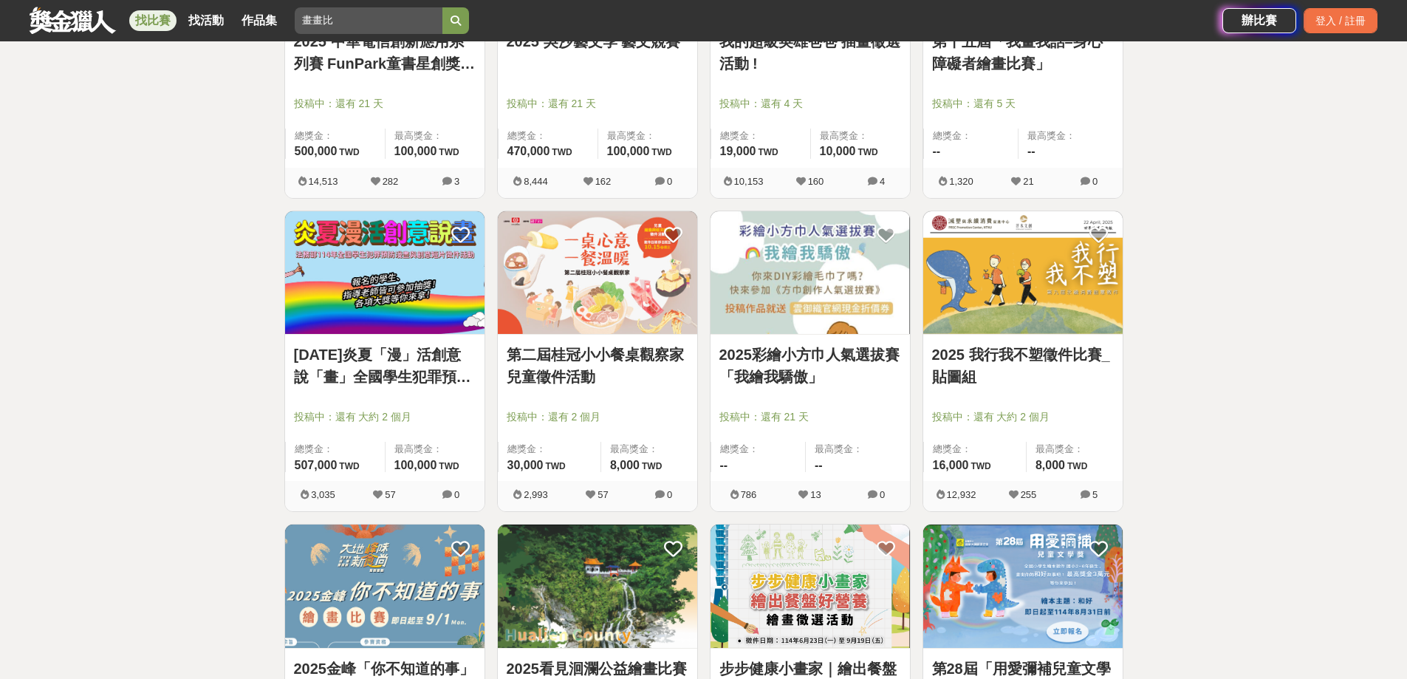
drag, startPoint x: 569, startPoint y: 278, endPoint x: 577, endPoint y: 276, distance: 8.4
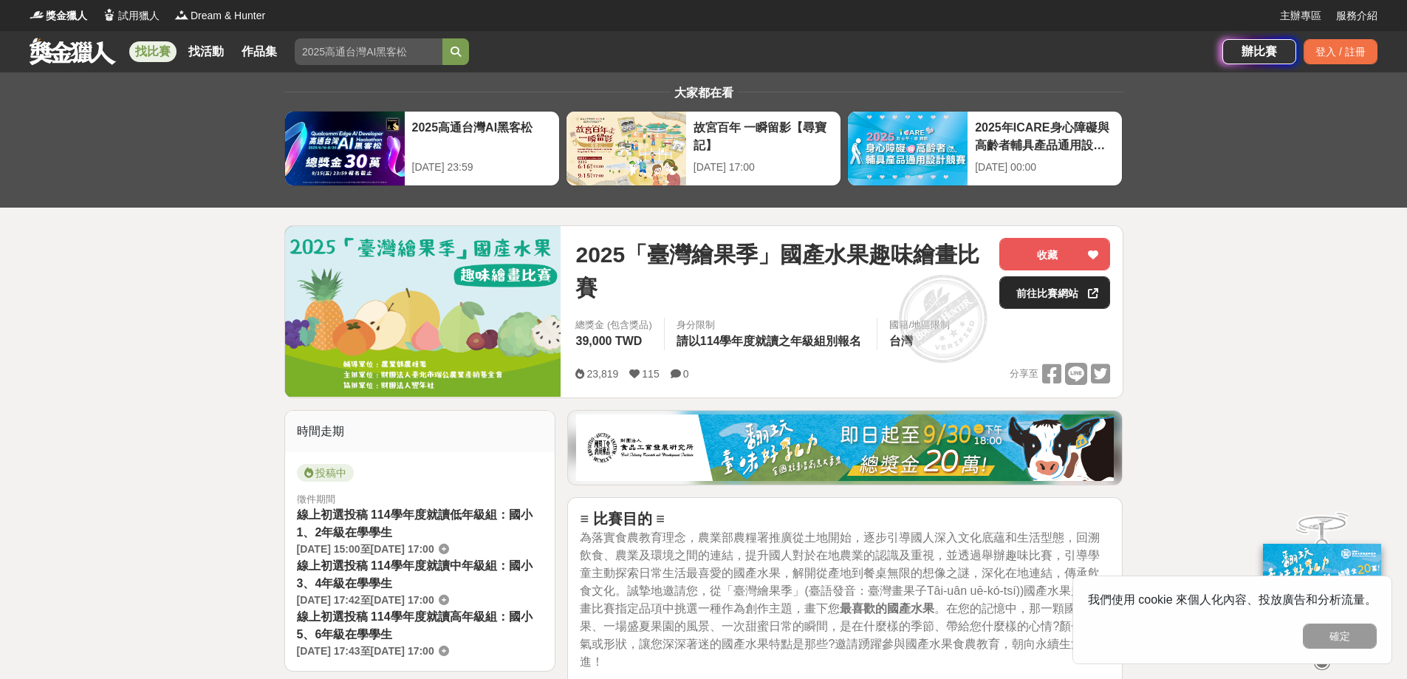
click at [1072, 289] on link "前往比賽網站" at bounding box center [1054, 292] width 111 height 32
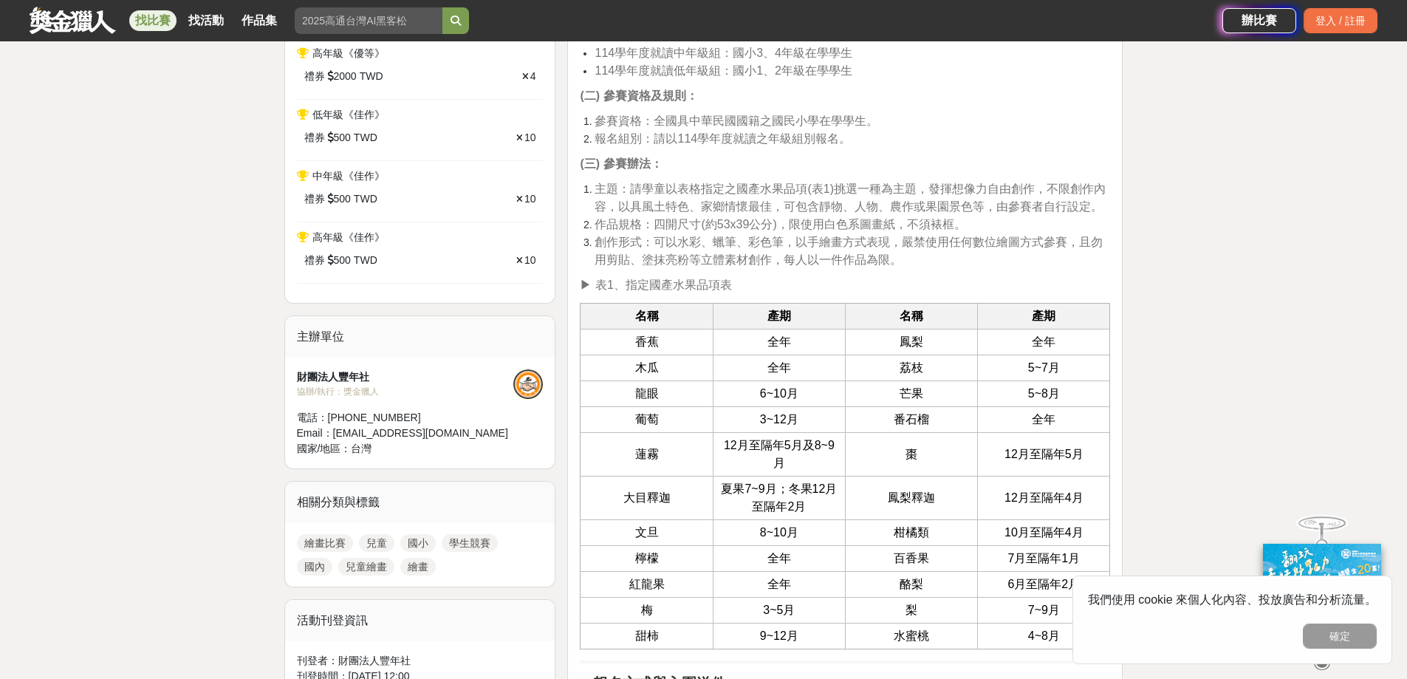
scroll to position [812, 0]
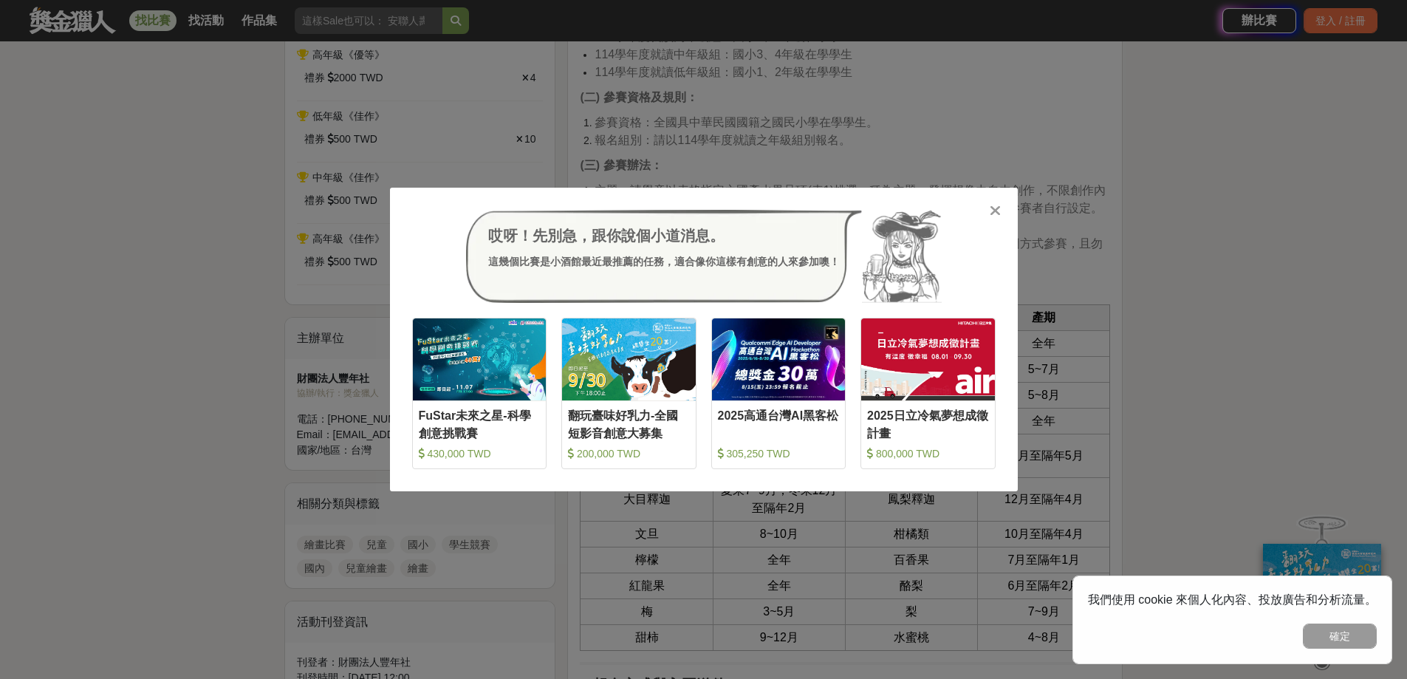
click at [998, 215] on icon at bounding box center [994, 210] width 11 height 15
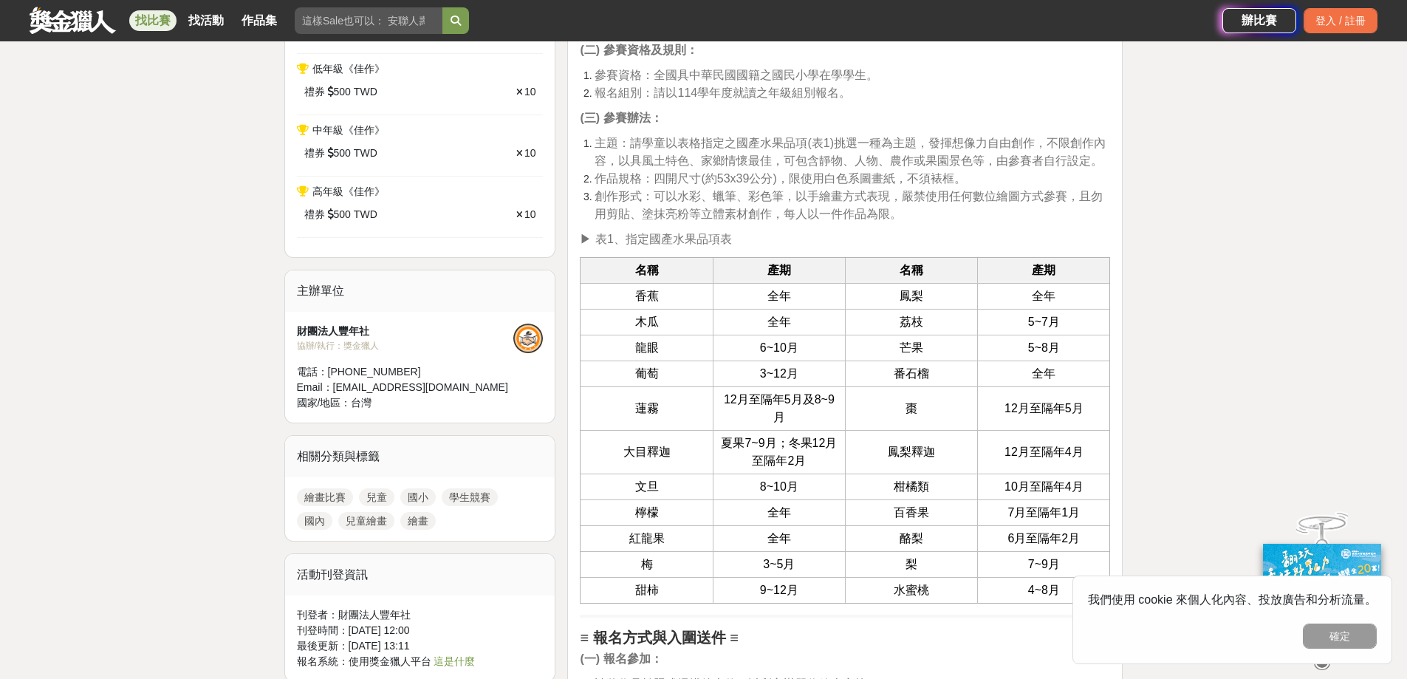
scroll to position [886, 0]
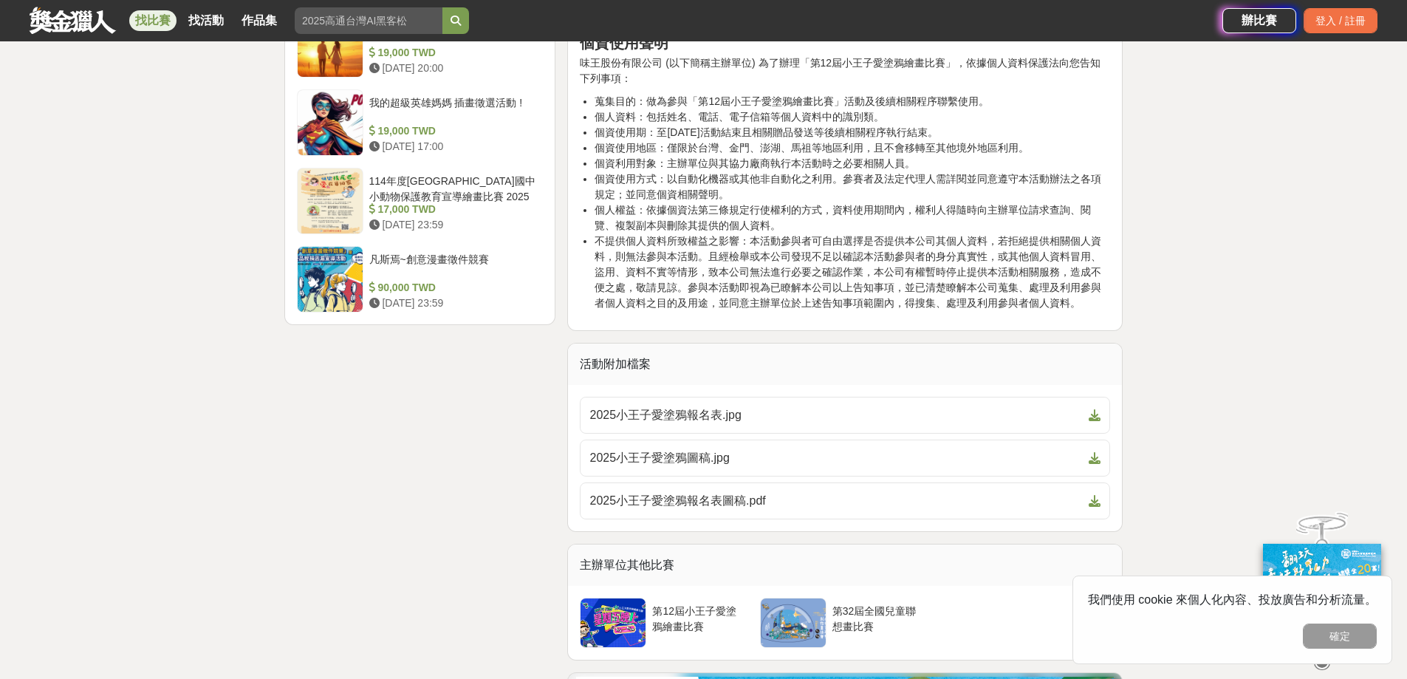
scroll to position [2068, 0]
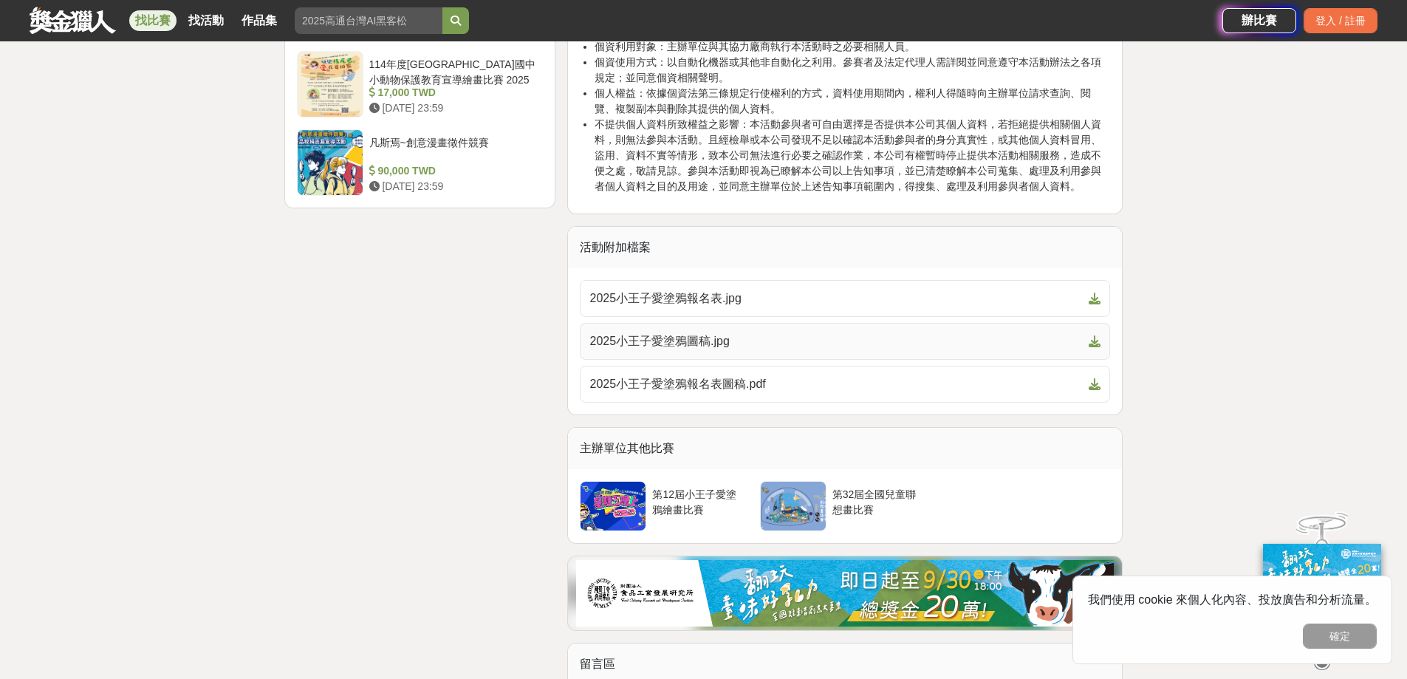
click at [814, 332] on span "2025小王子愛塗鴉圖稿.jpg" at bounding box center [835, 341] width 493 height 18
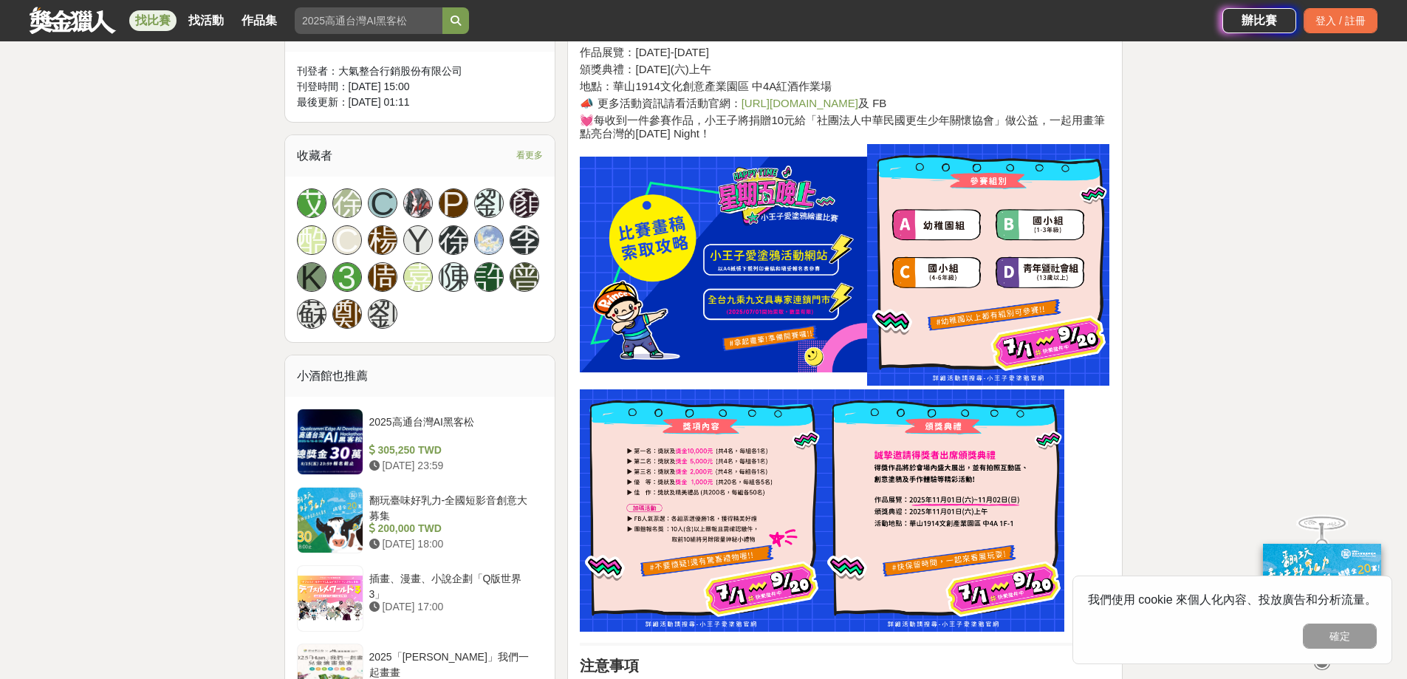
scroll to position [904, 0]
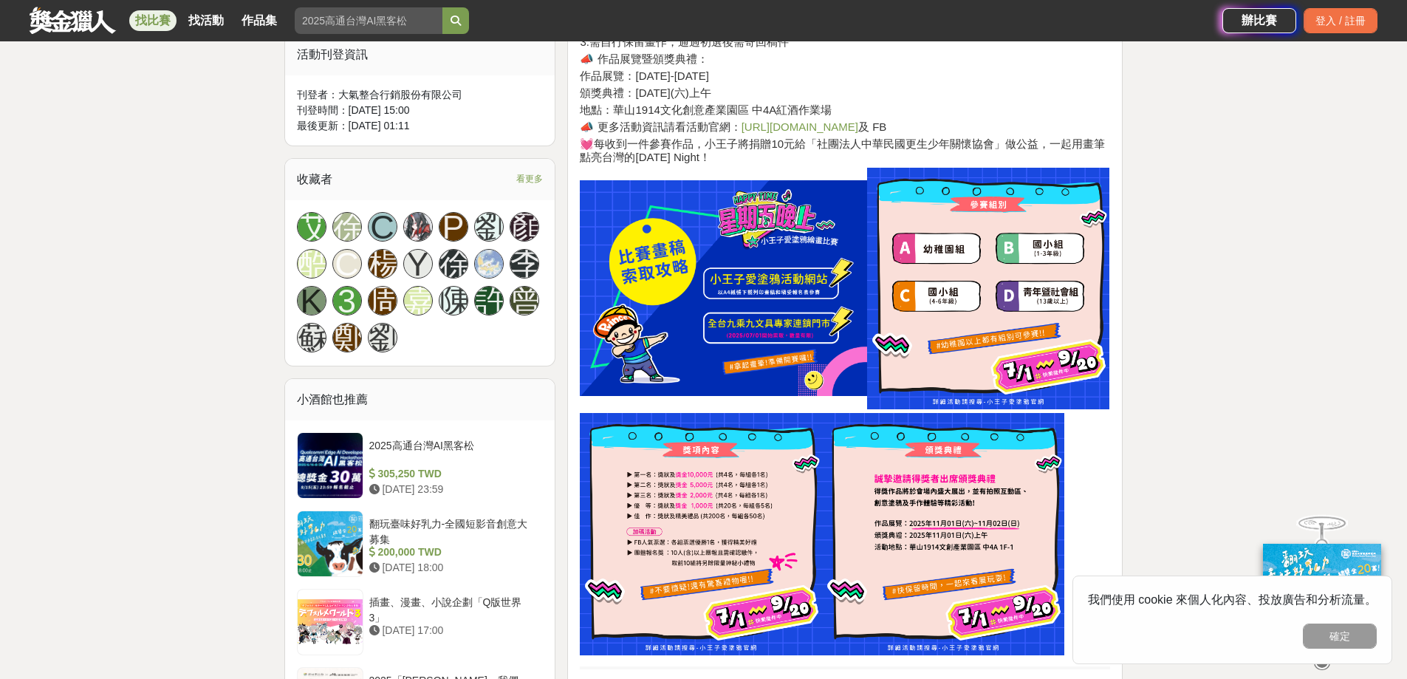
click at [743, 498] on img at bounding box center [701, 534] width 242 height 242
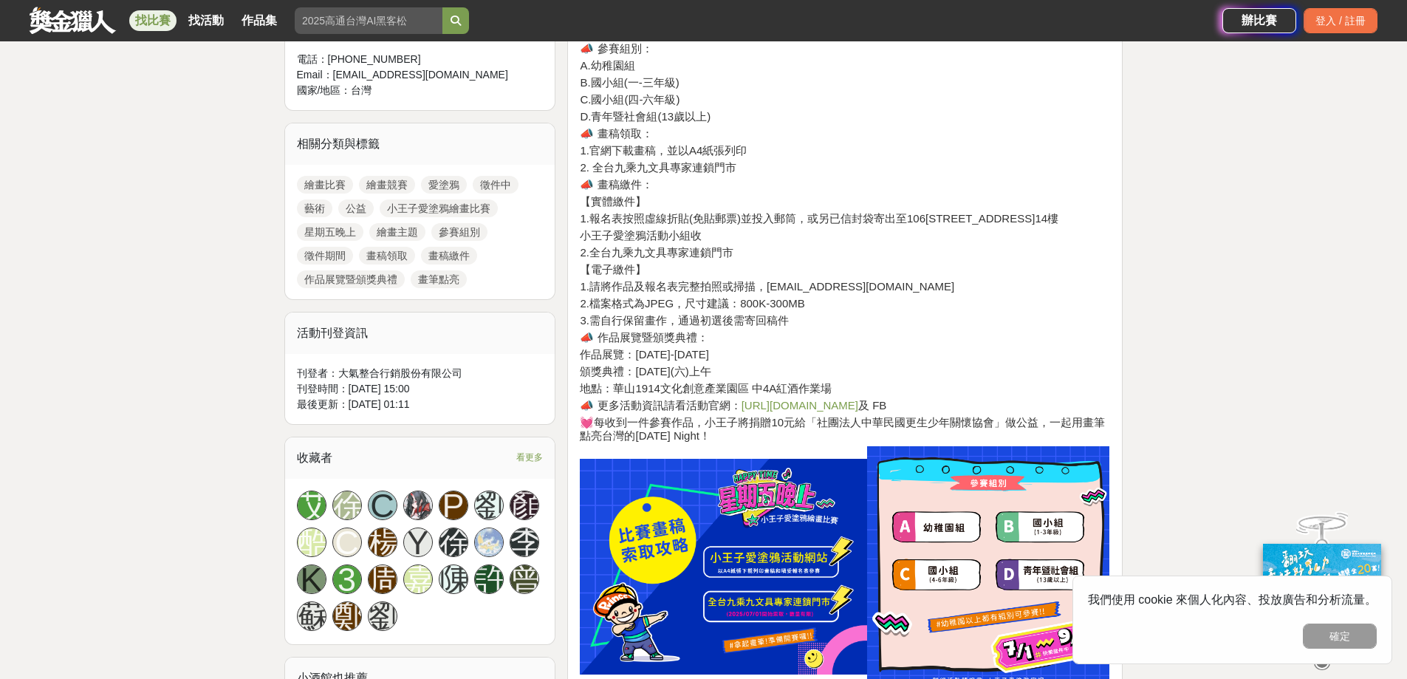
scroll to position [608, 0]
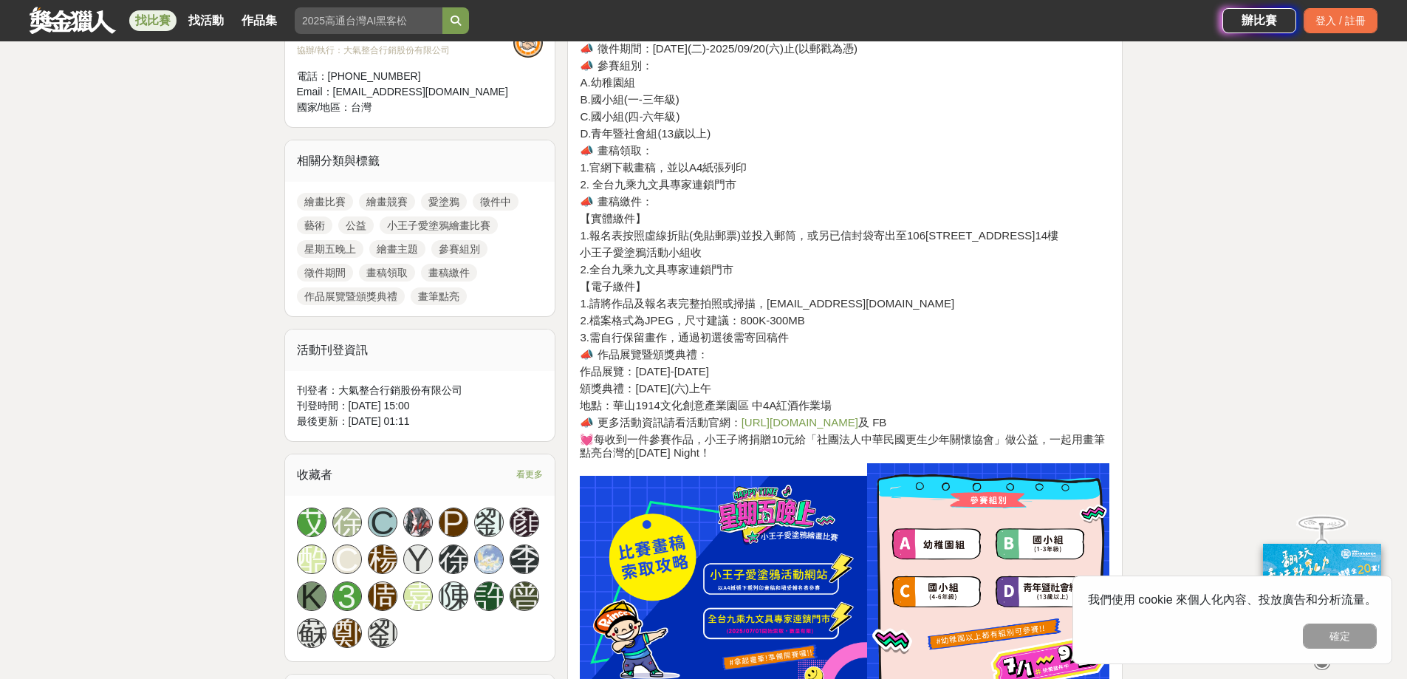
click at [794, 428] on link "https://lihi.cc/mWL13" at bounding box center [799, 422] width 117 height 13
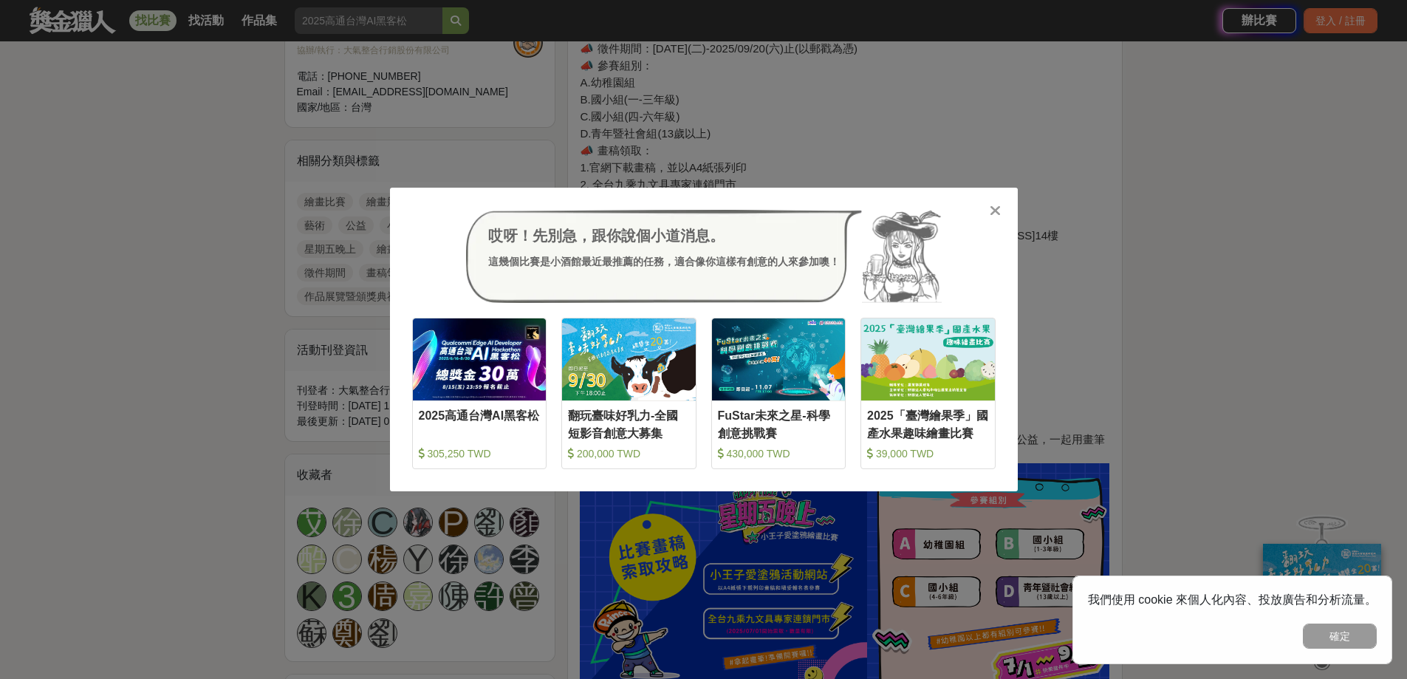
drag, startPoint x: 1152, startPoint y: 330, endPoint x: 1030, endPoint y: 216, distance: 167.2
click at [1152, 330] on div "哎呀！先別急，跟你說個小道消息。 這幾個比賽是小酒館最近最推薦的任務，適合像你這樣有創意的人來參加噢！ 收藏 2025高通台灣AI黑客松 305,250 TW…" at bounding box center [703, 339] width 1407 height 679
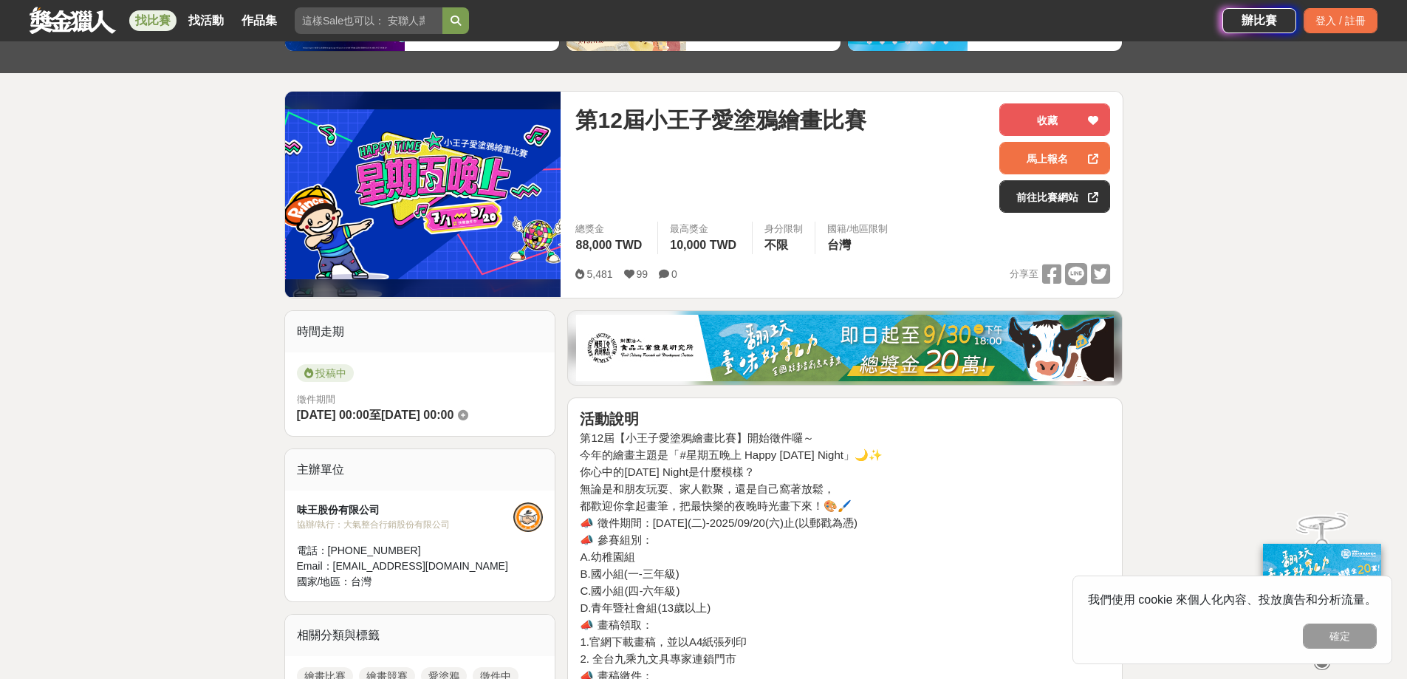
scroll to position [92, 0]
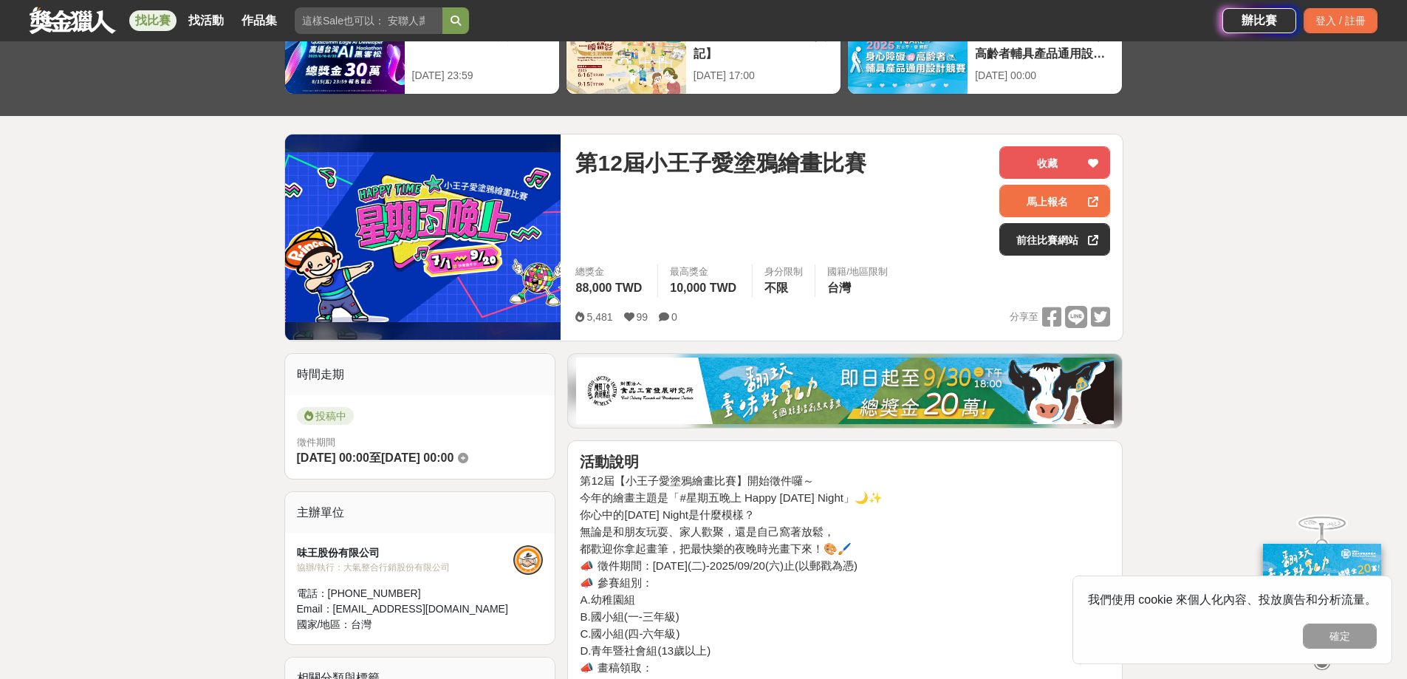
drag, startPoint x: 634, startPoint y: 459, endPoint x: 638, endPoint y: 432, distance: 27.6
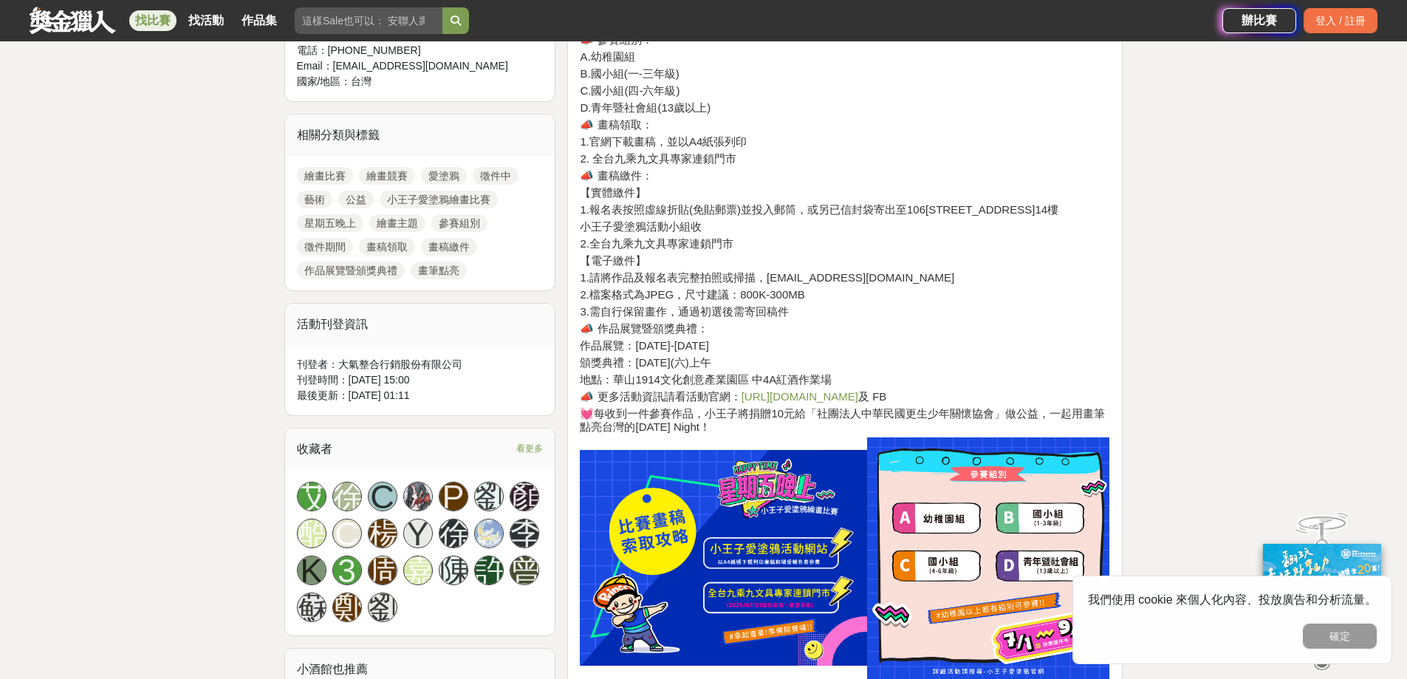
scroll to position [608, 0]
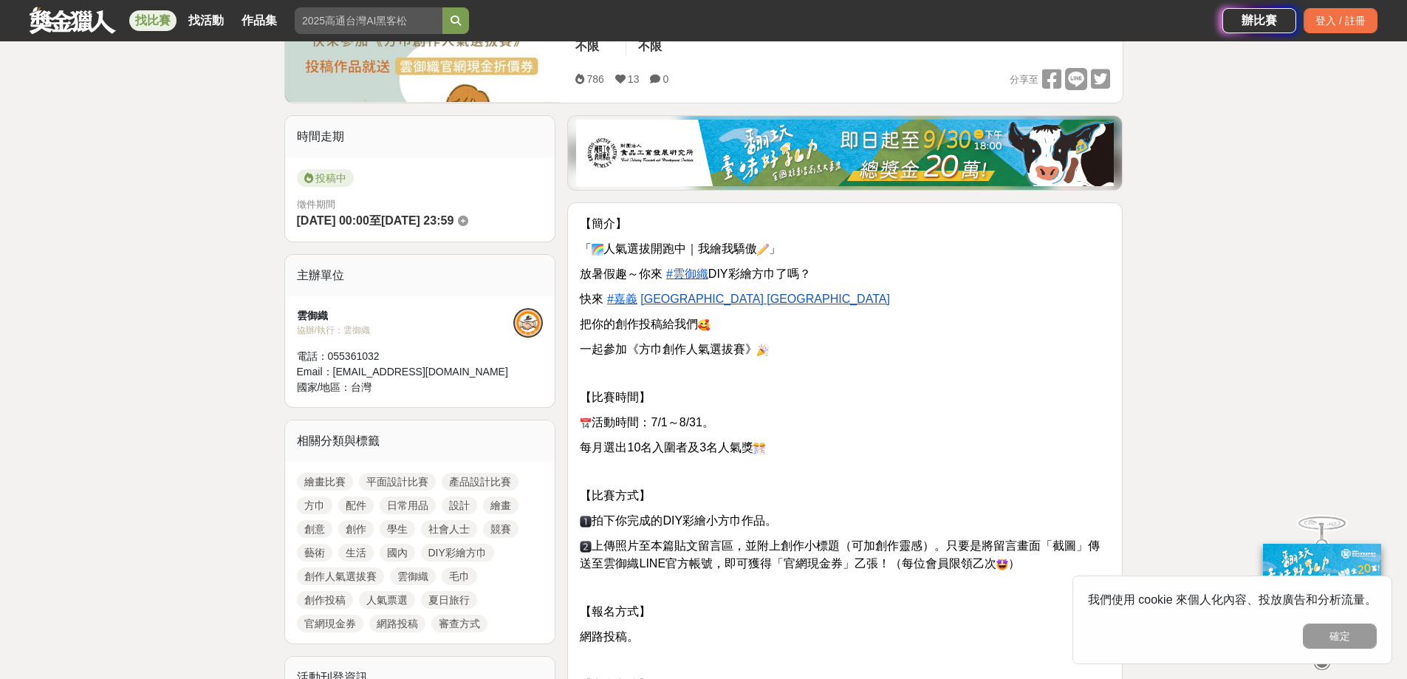
scroll to position [295, 0]
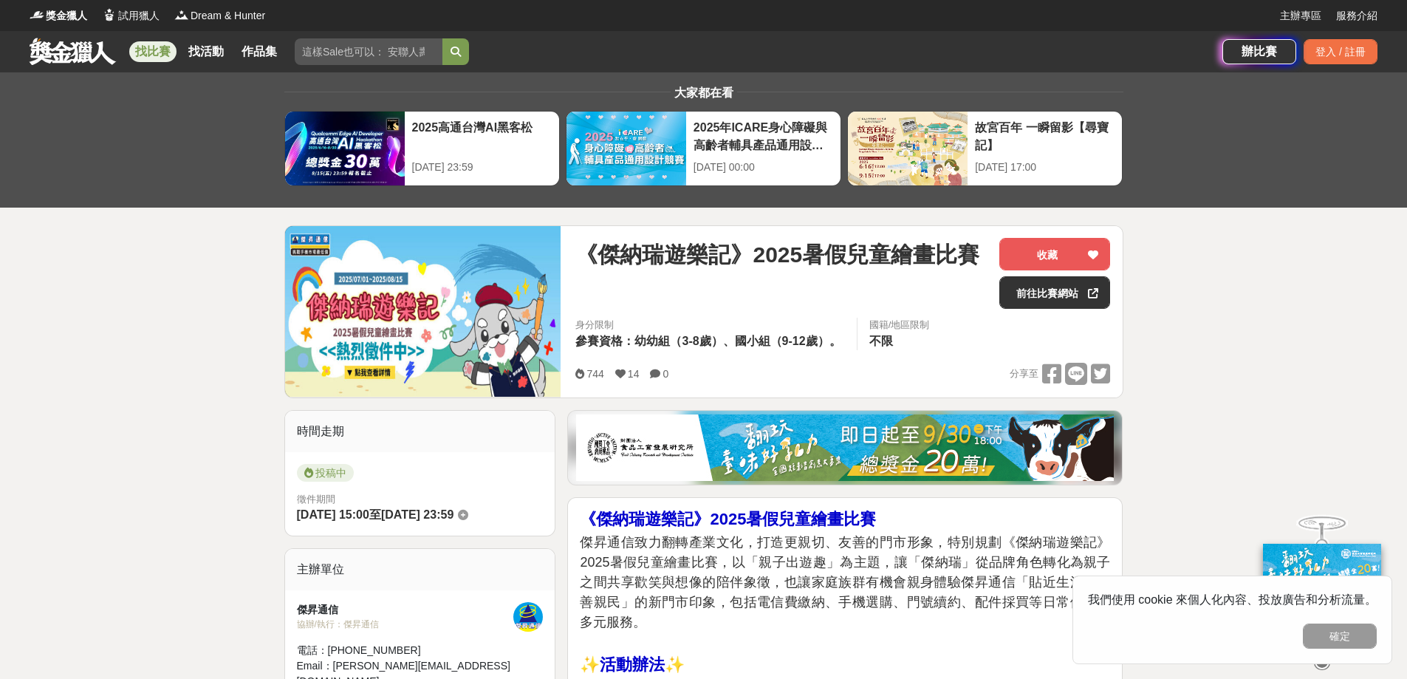
click at [504, 334] on img at bounding box center [423, 311] width 276 height 171
click at [359, 369] on img at bounding box center [423, 311] width 276 height 171
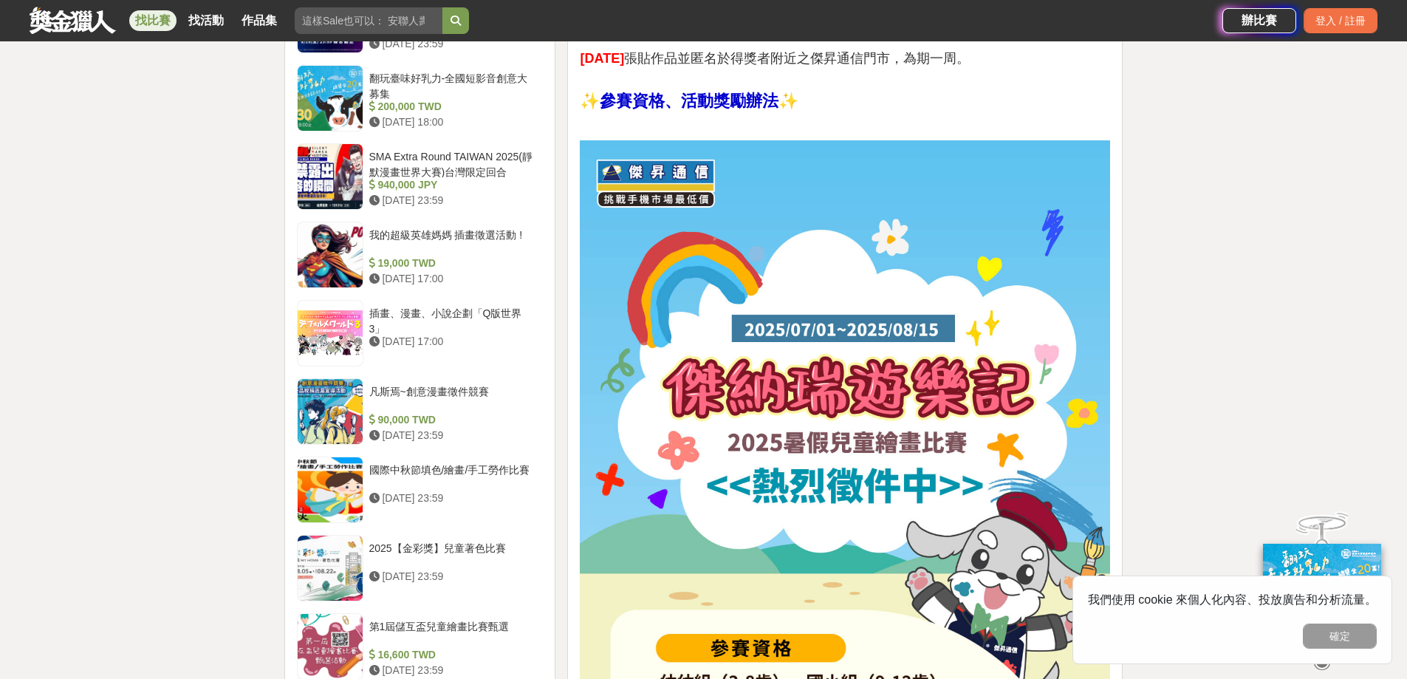
scroll to position [1255, 0]
click at [721, 502] on img at bounding box center [845, 576] width 530 height 871
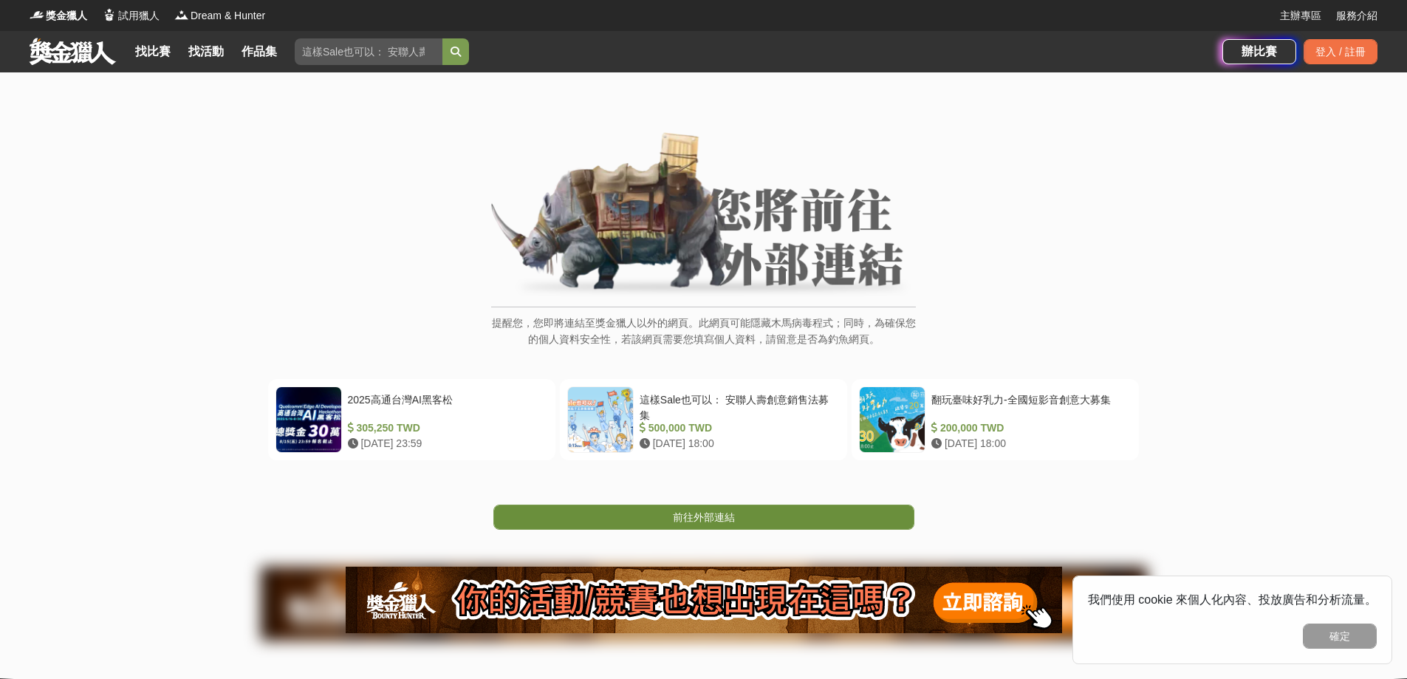
click at [727, 523] on span "前往外部連結" at bounding box center [704, 517] width 62 height 12
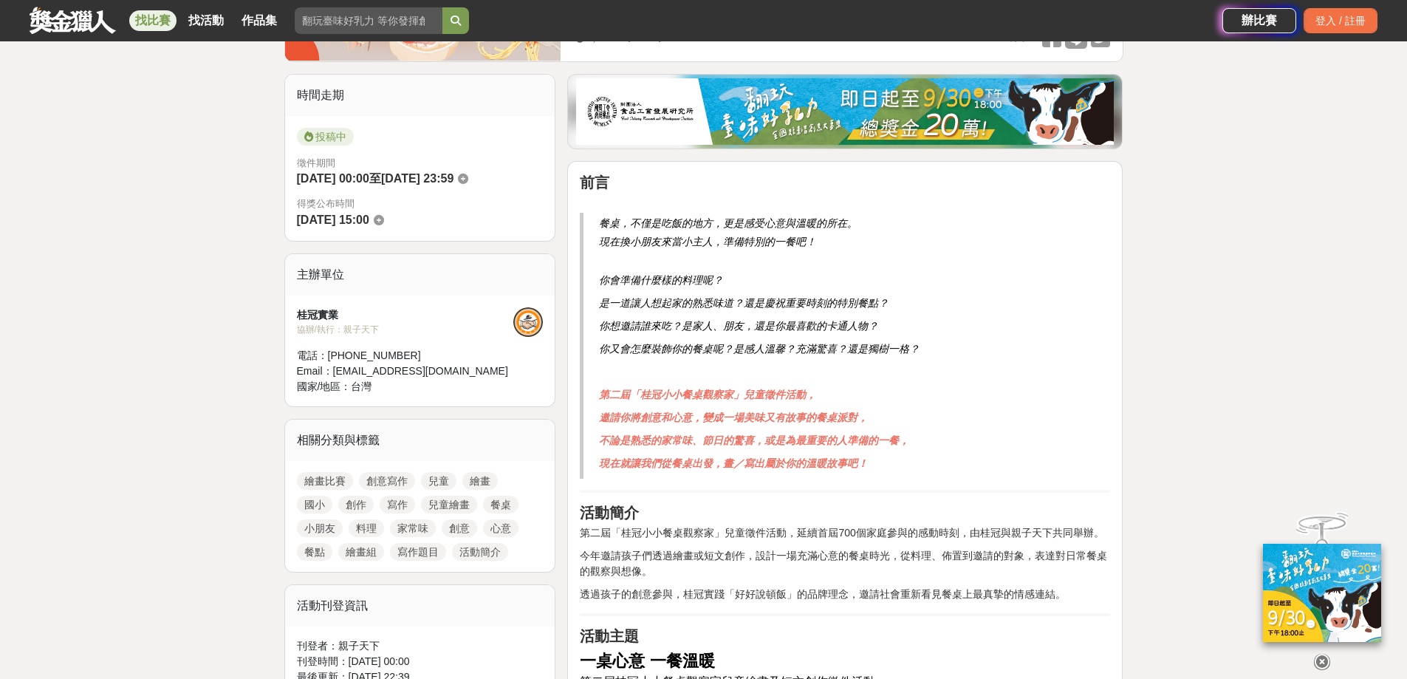
scroll to position [369, 0]
